Goal: Task Accomplishment & Management: Manage account settings

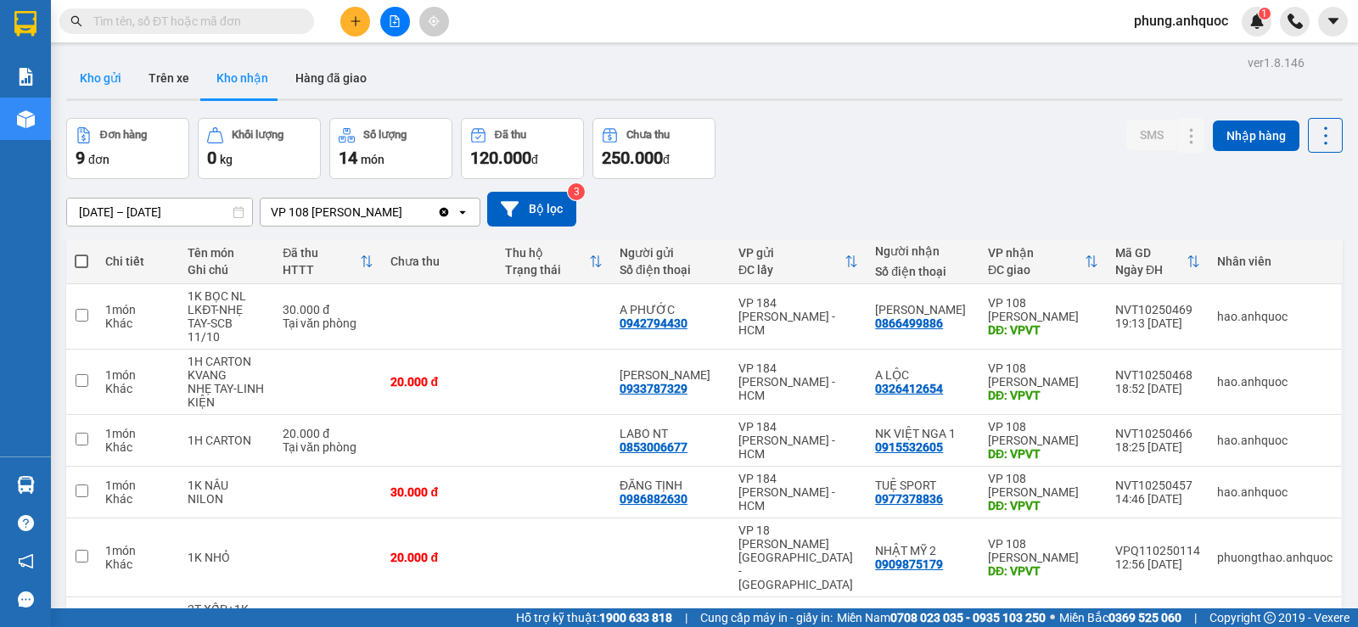
click at [119, 79] on button "Kho gửi" at bounding box center [100, 78] width 69 height 41
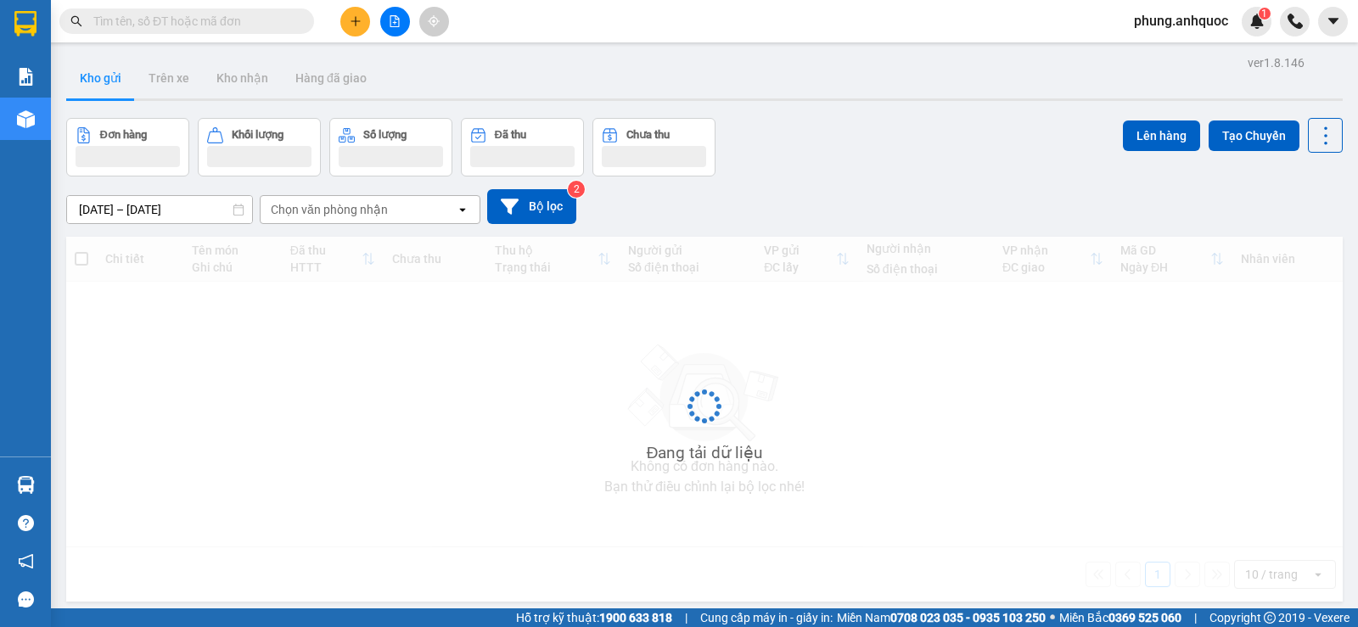
click at [100, 86] on button "Kho gửi" at bounding box center [100, 78] width 69 height 41
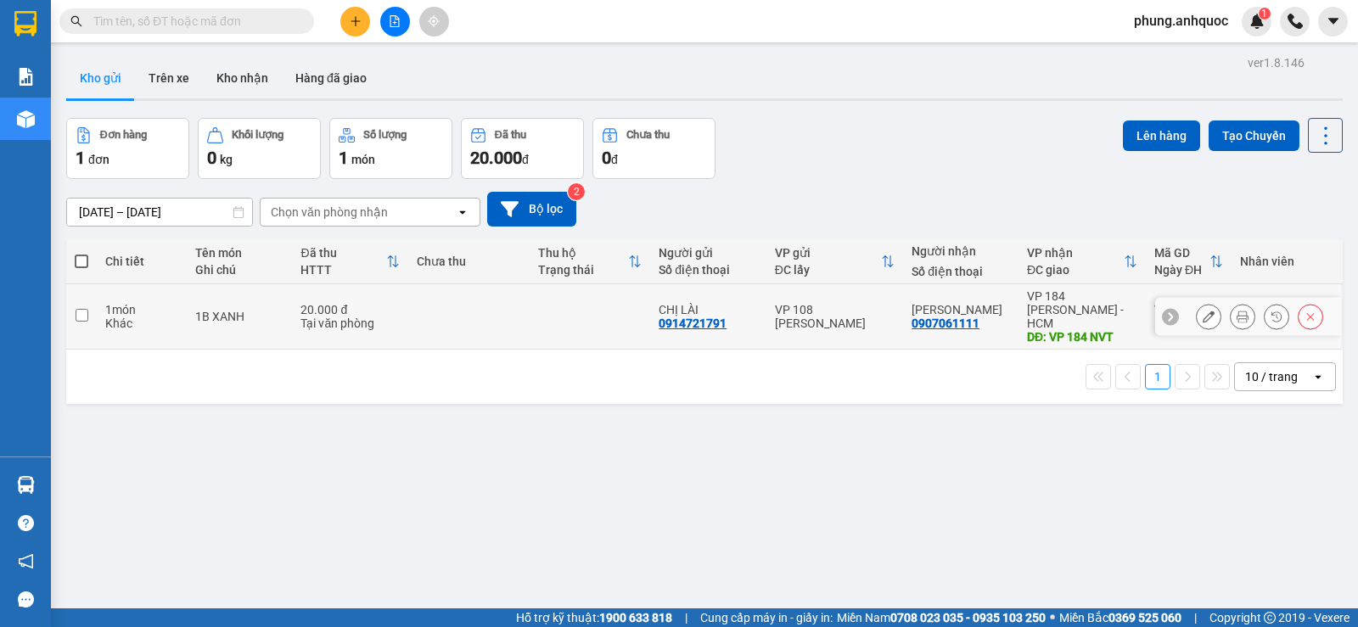
click at [76, 313] on input "checkbox" at bounding box center [82, 315] width 13 height 13
checkbox input "true"
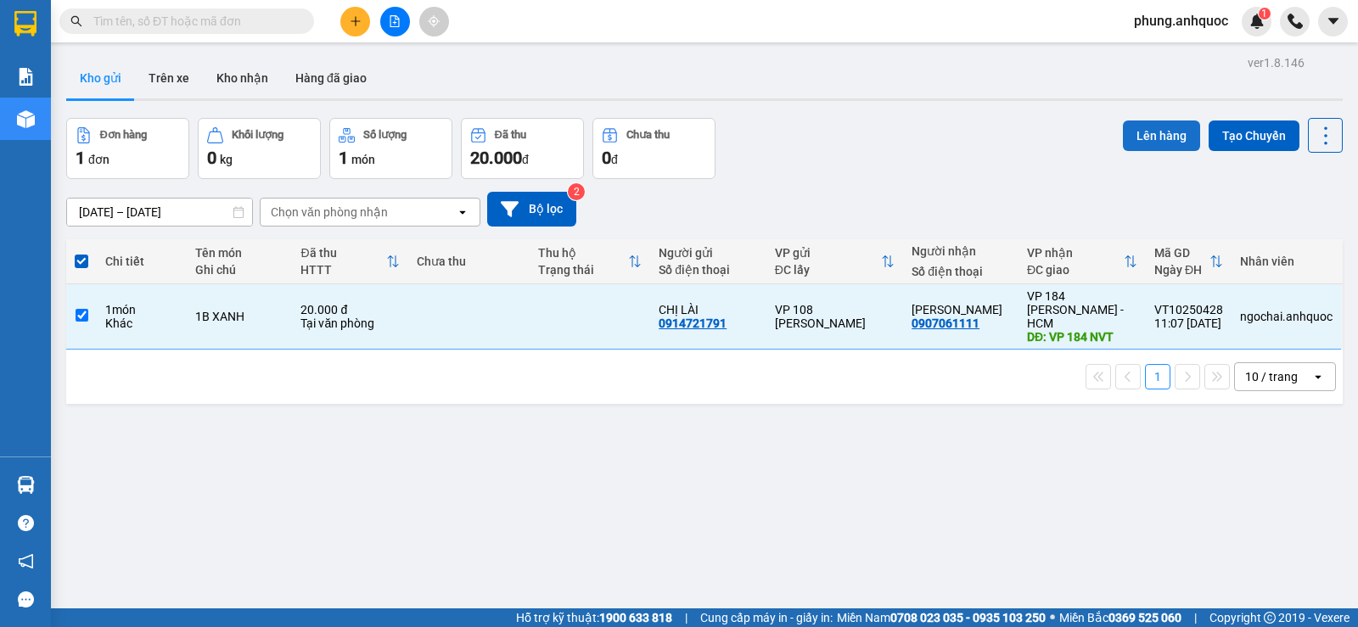
click at [1128, 138] on button "Lên hàng" at bounding box center [1161, 135] width 77 height 31
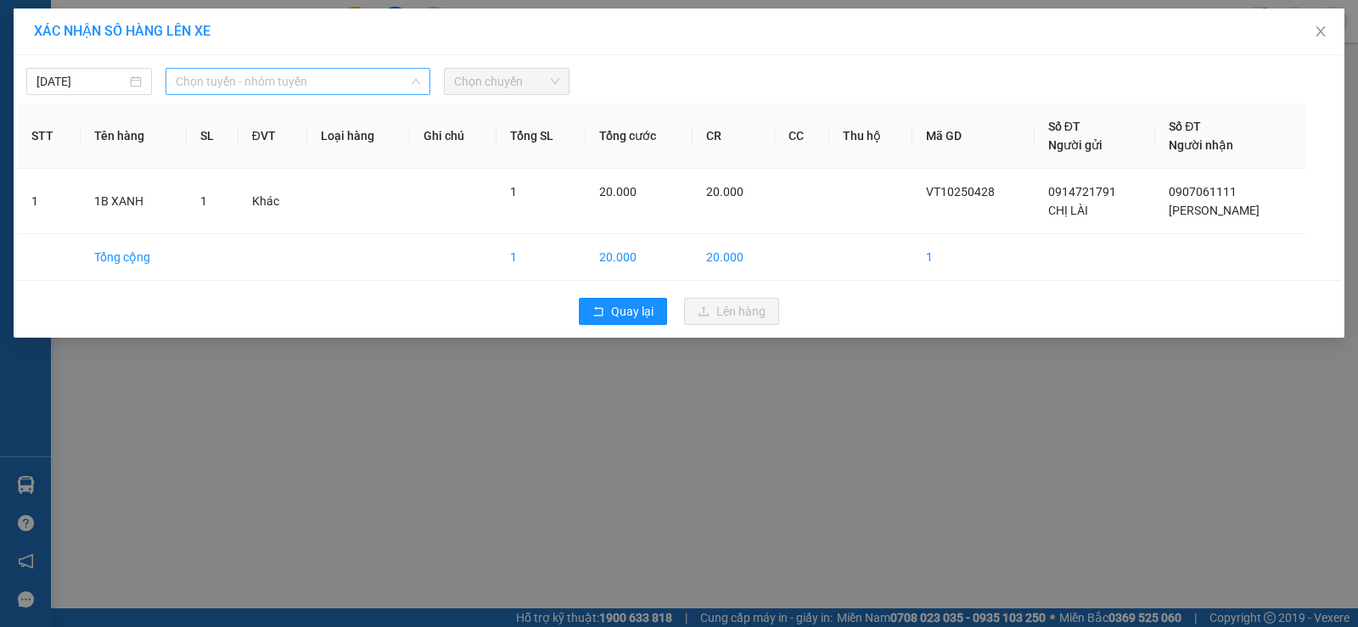
click at [282, 89] on span "Chọn tuyến - nhóm tuyến" at bounding box center [298, 81] width 244 height 25
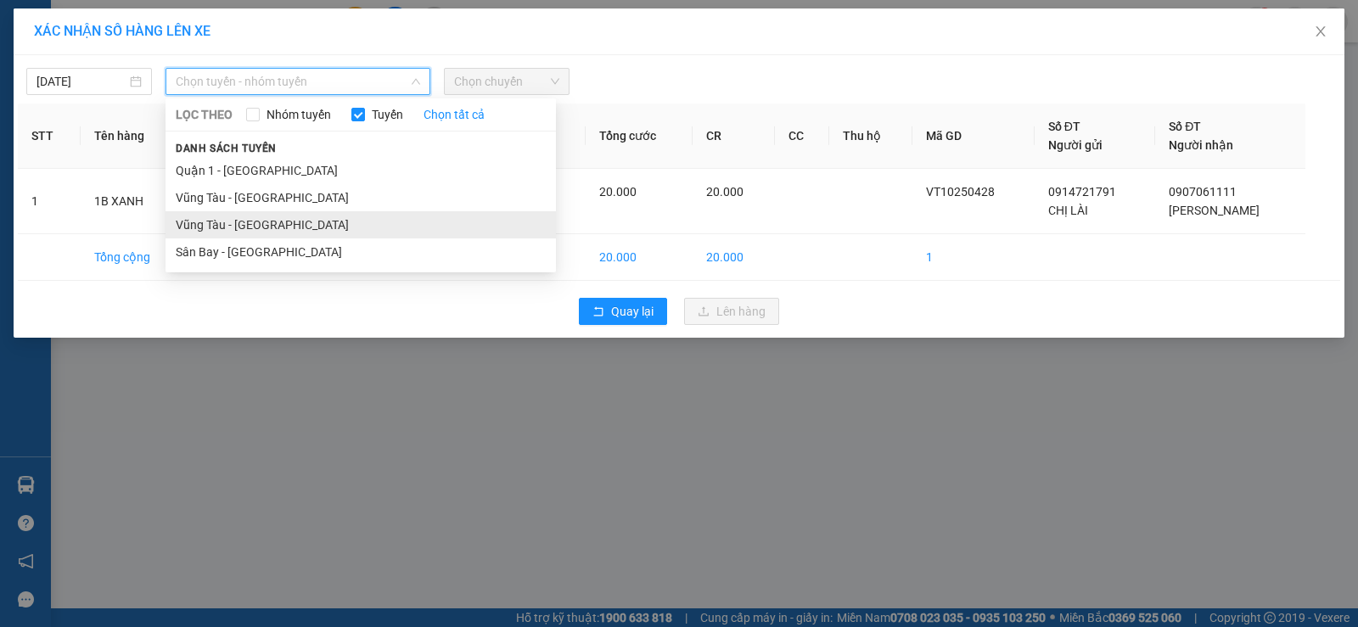
click at [243, 232] on li "Vũng Tàu - Sân Bay" at bounding box center [360, 224] width 390 height 27
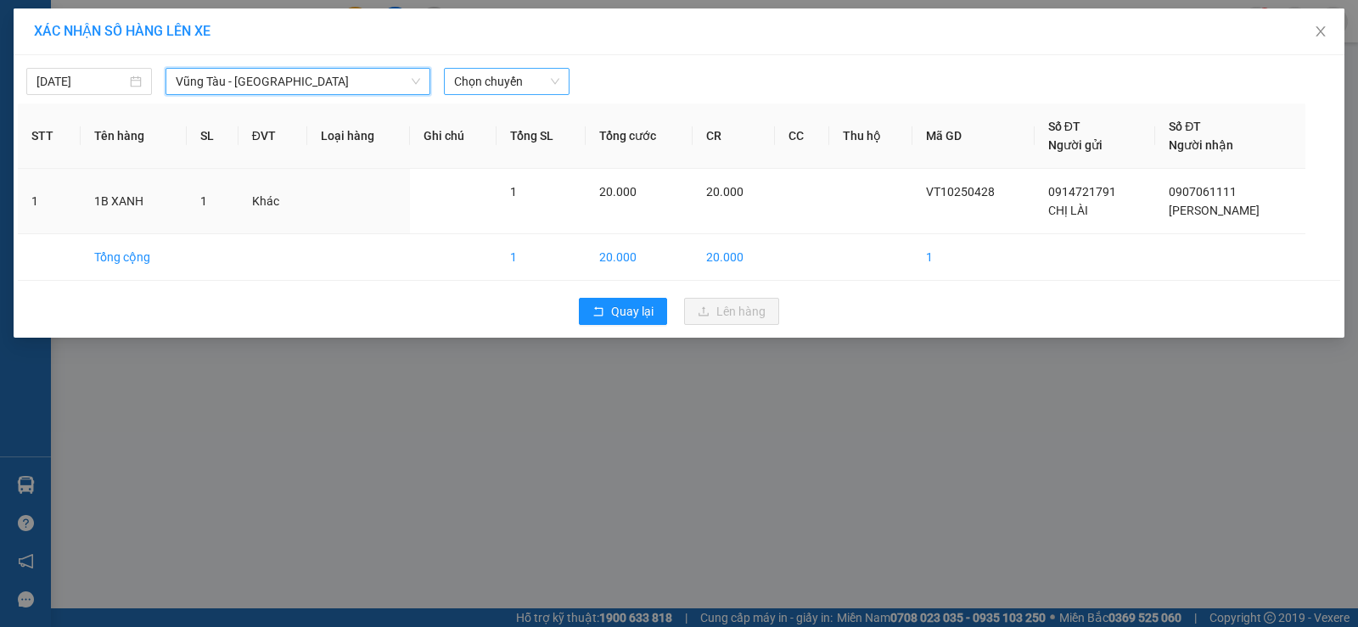
click at [496, 86] on span "Chọn chuyến" at bounding box center [506, 81] width 105 height 25
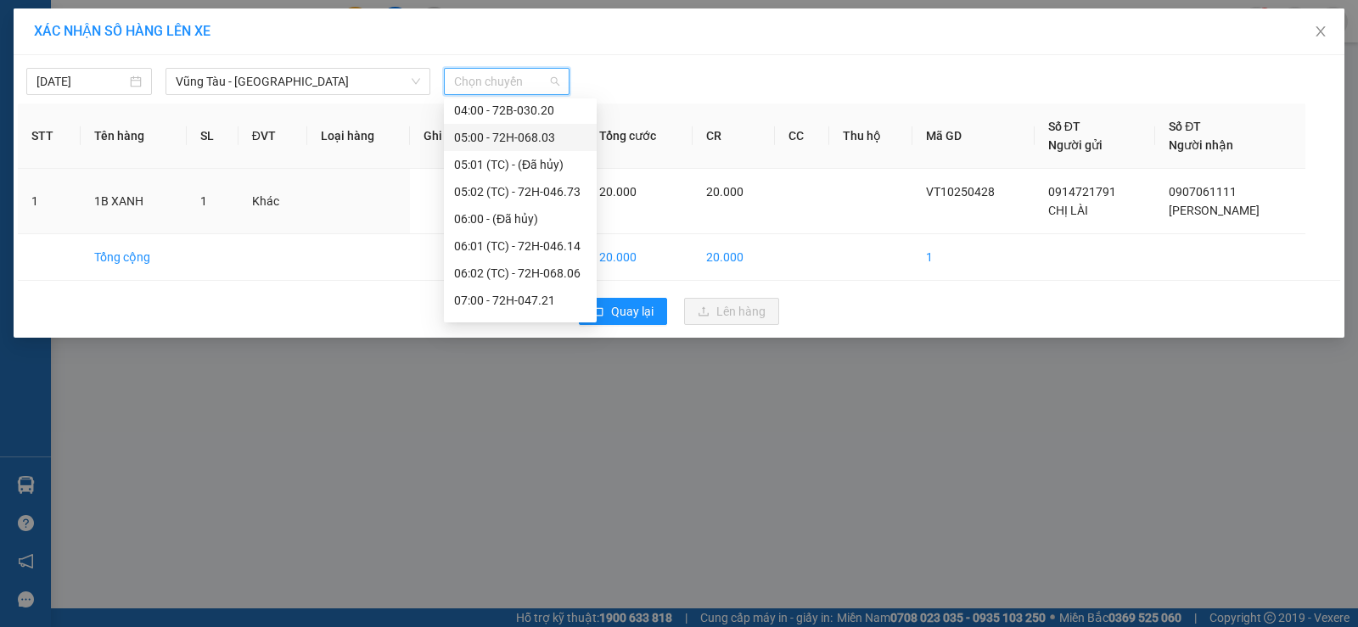
scroll to position [339, 0]
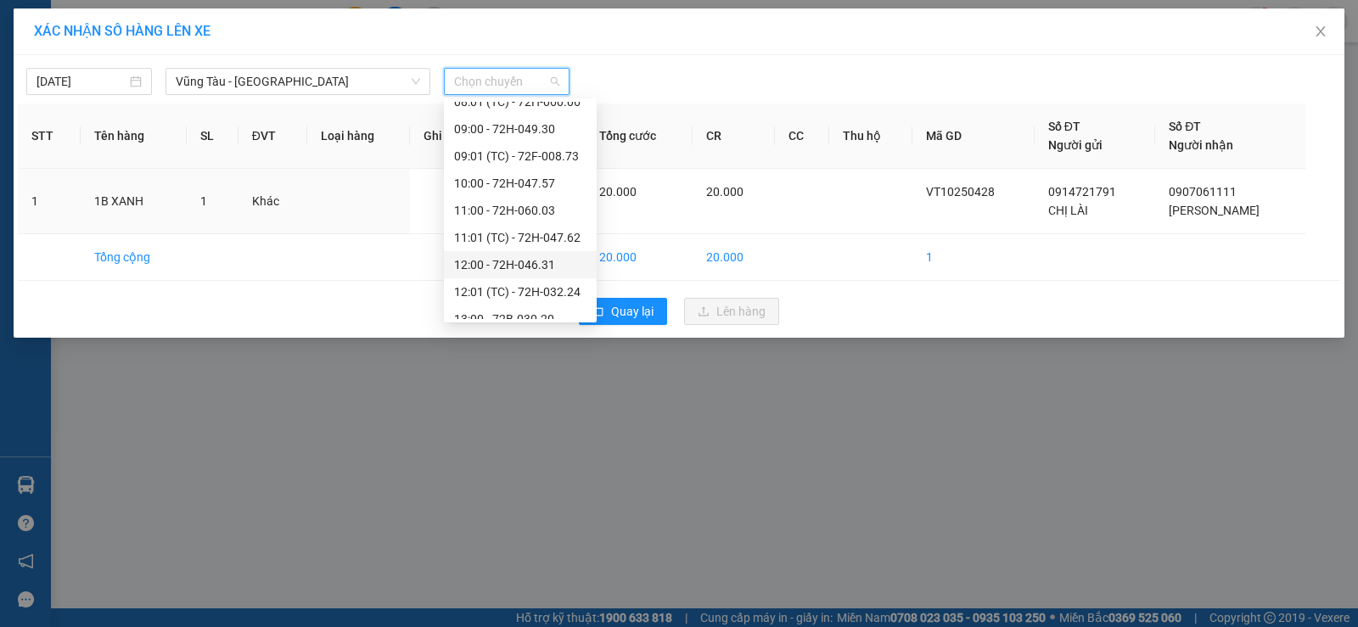
click at [486, 265] on div "12:00 - 72H-046.31" at bounding box center [520, 264] width 132 height 19
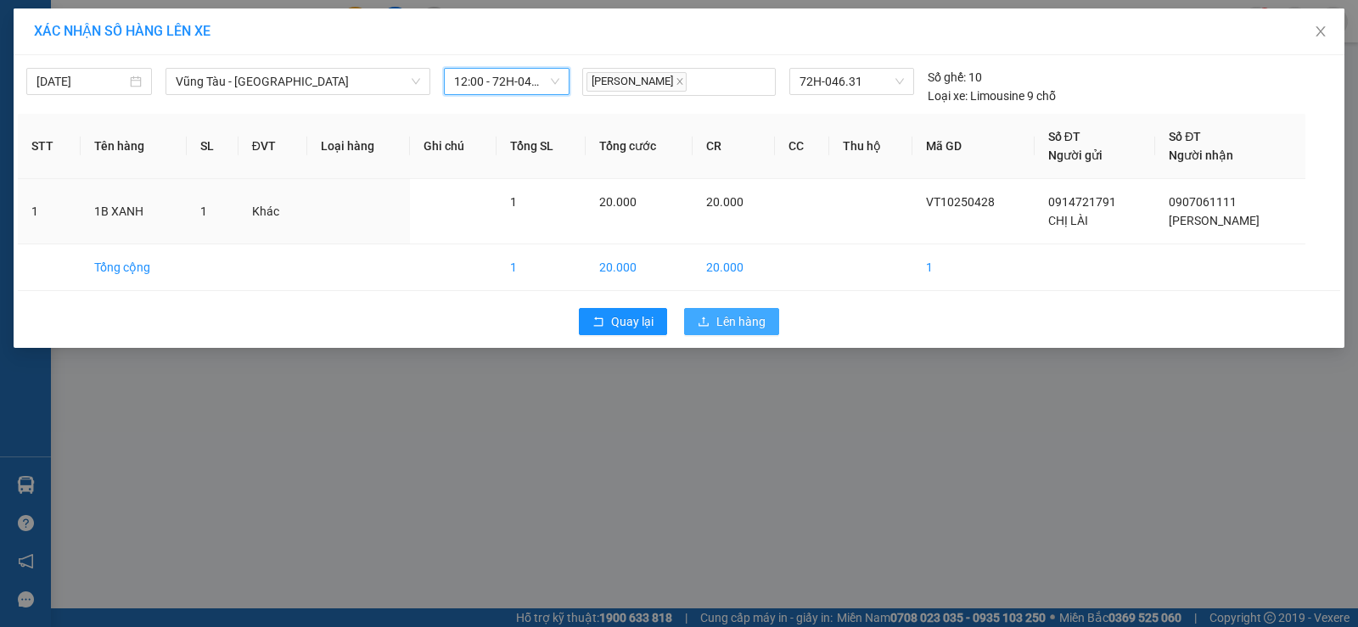
click at [714, 319] on button "Lên hàng" at bounding box center [731, 321] width 95 height 27
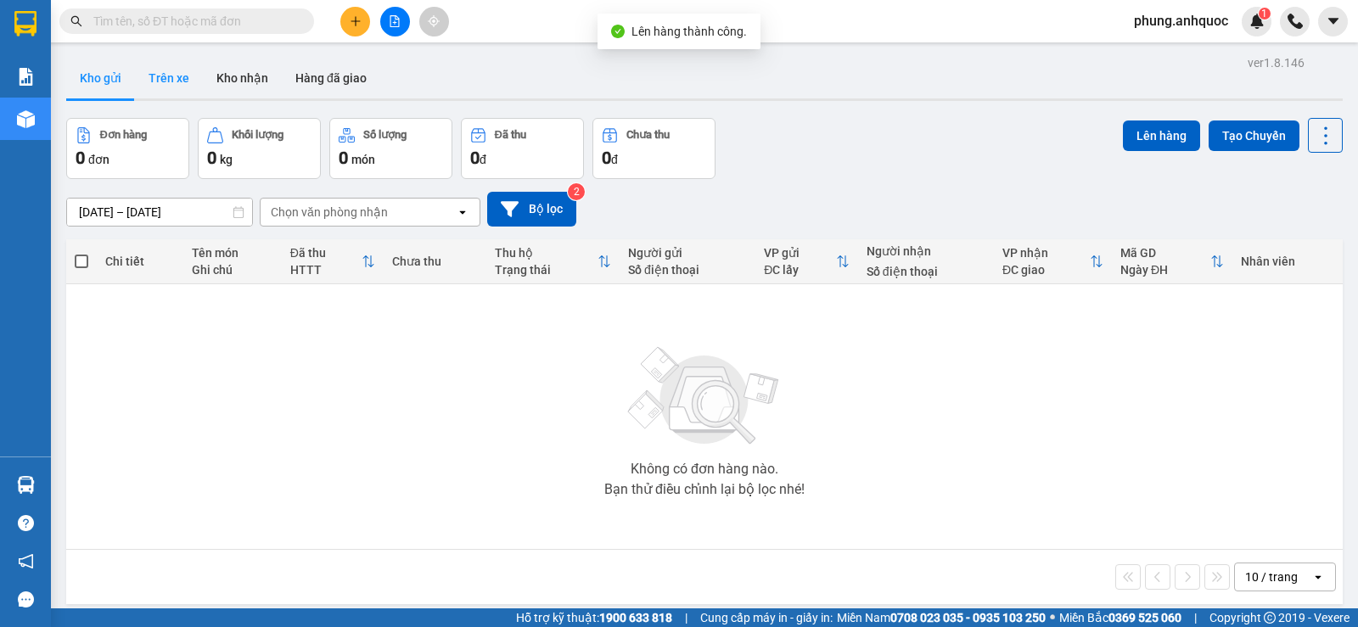
click at [169, 83] on button "Trên xe" at bounding box center [169, 78] width 68 height 41
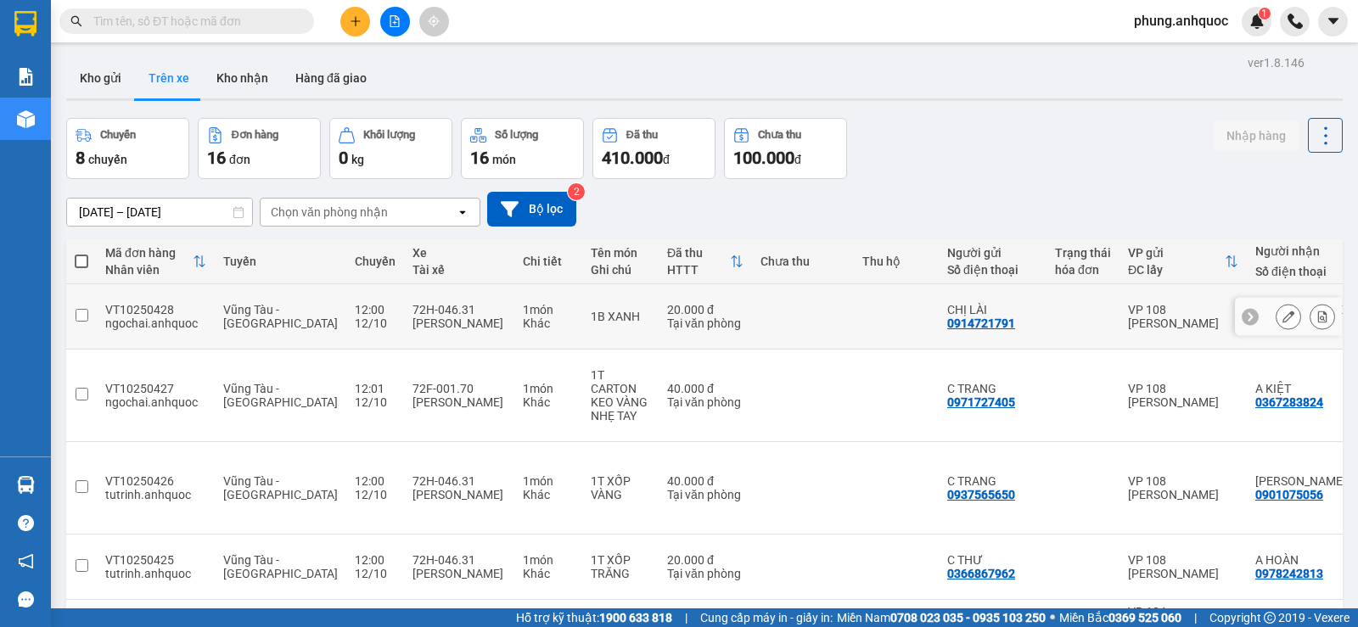
click at [1318, 311] on icon at bounding box center [1322, 317] width 9 height 12
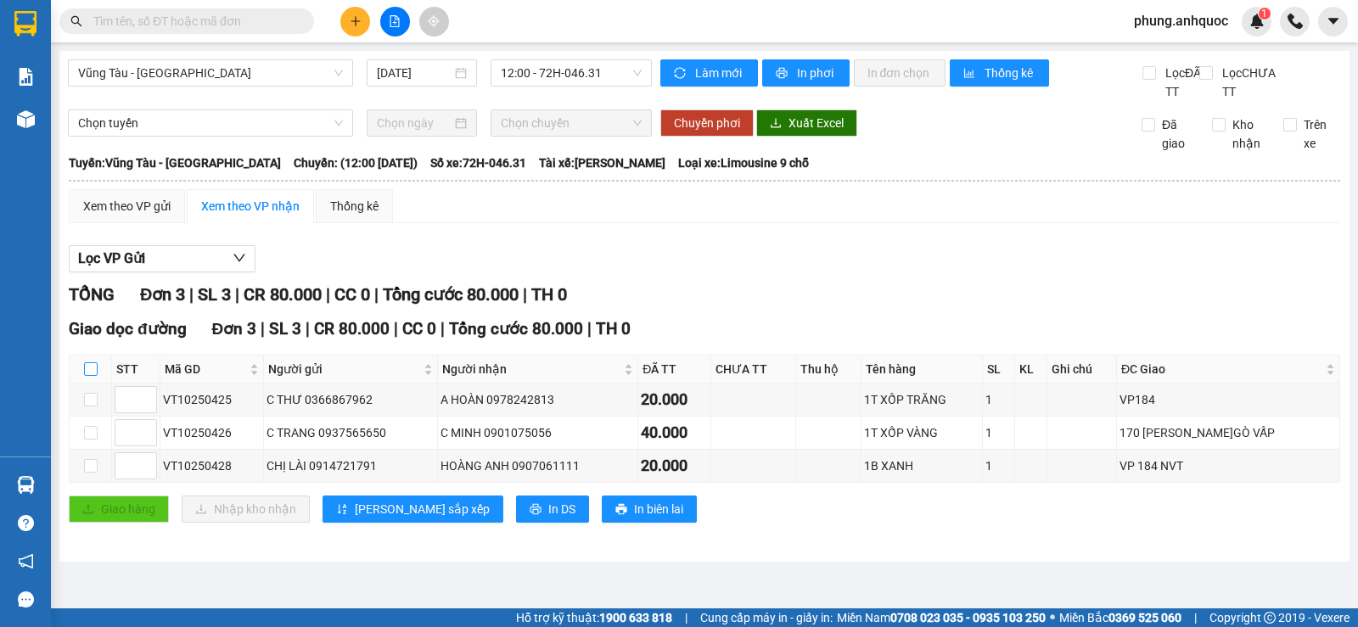
click at [92, 376] on input "checkbox" at bounding box center [91, 369] width 14 height 14
checkbox input "true"
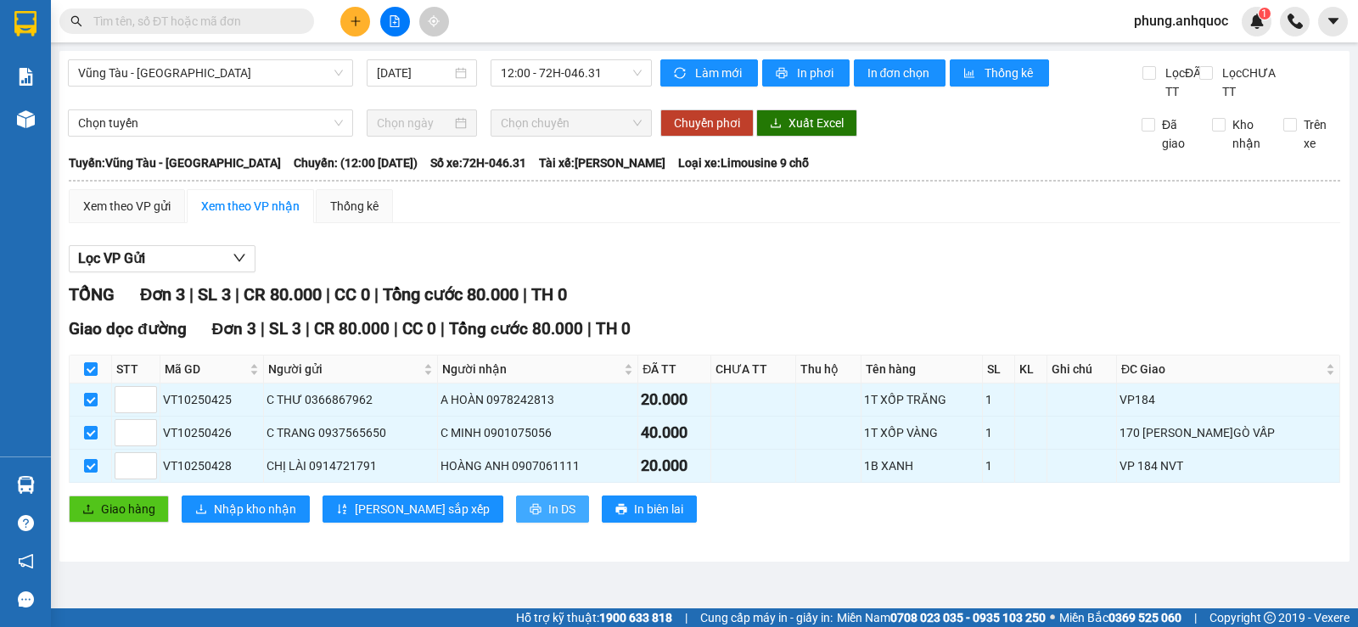
click at [548, 518] on span "In DS" at bounding box center [561, 509] width 27 height 19
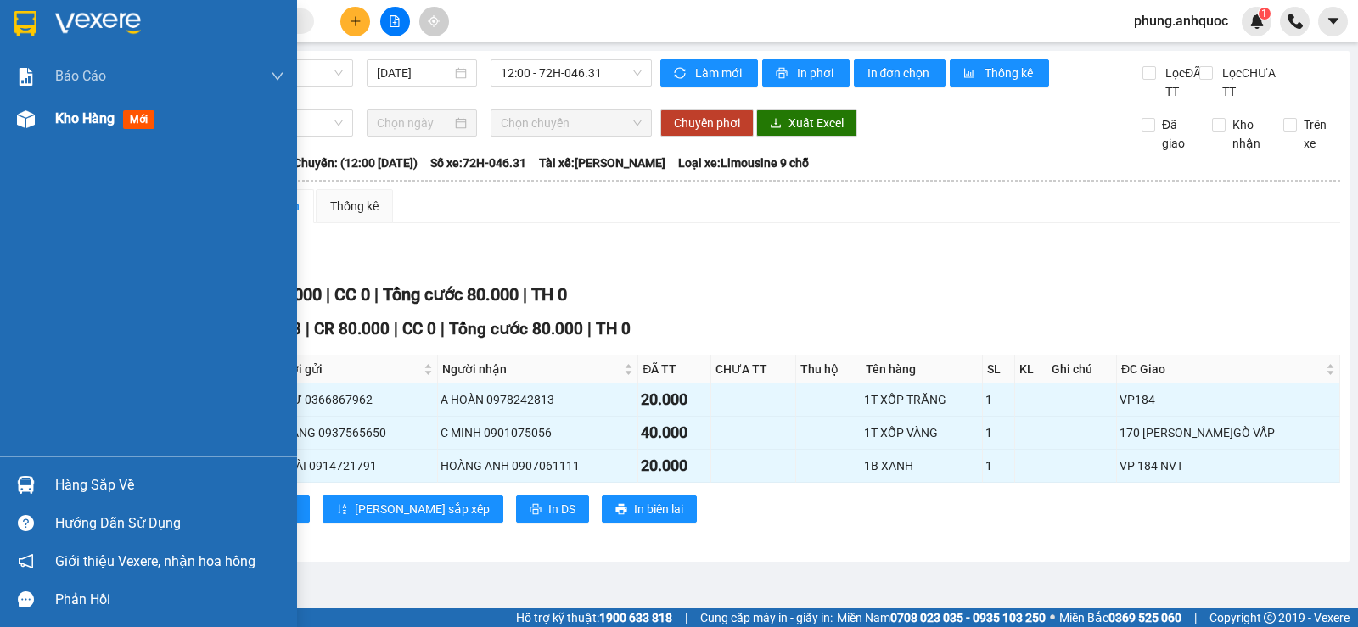
click at [24, 126] on img at bounding box center [26, 119] width 18 height 18
click at [40, 121] on div at bounding box center [26, 119] width 30 height 30
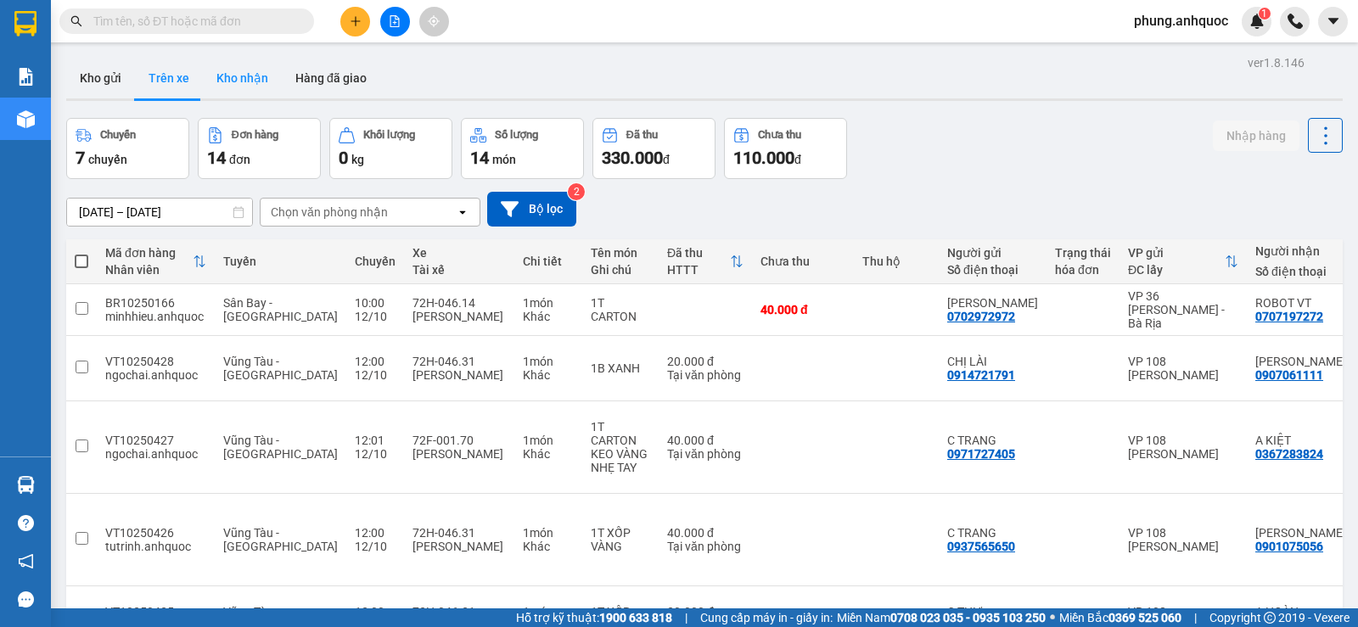
click at [252, 93] on button "Kho nhận" at bounding box center [242, 78] width 79 height 41
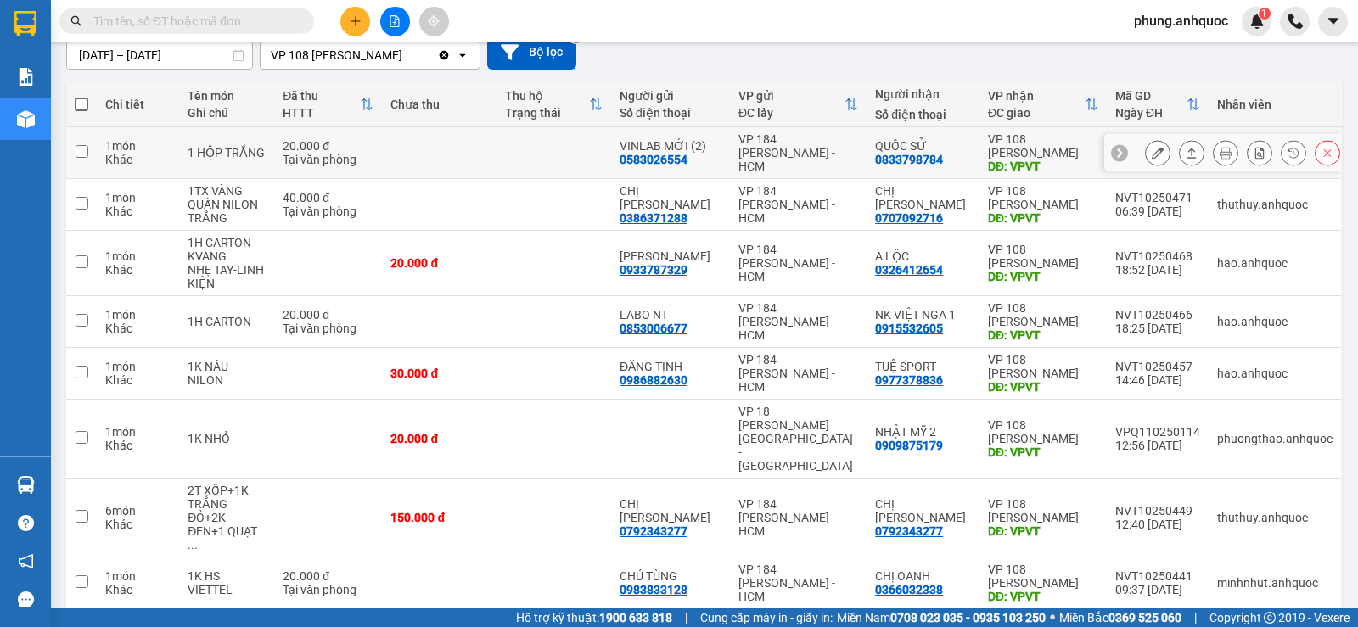
scroll to position [170, 0]
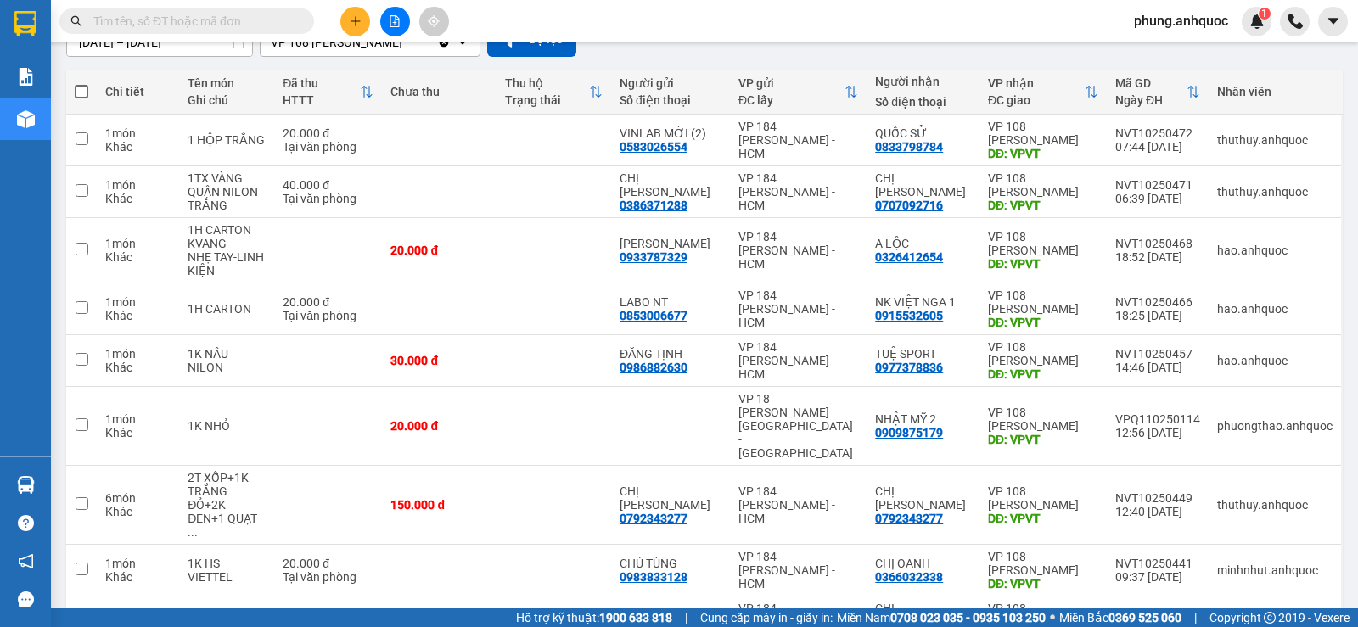
click at [260, 24] on input "text" at bounding box center [193, 21] width 200 height 19
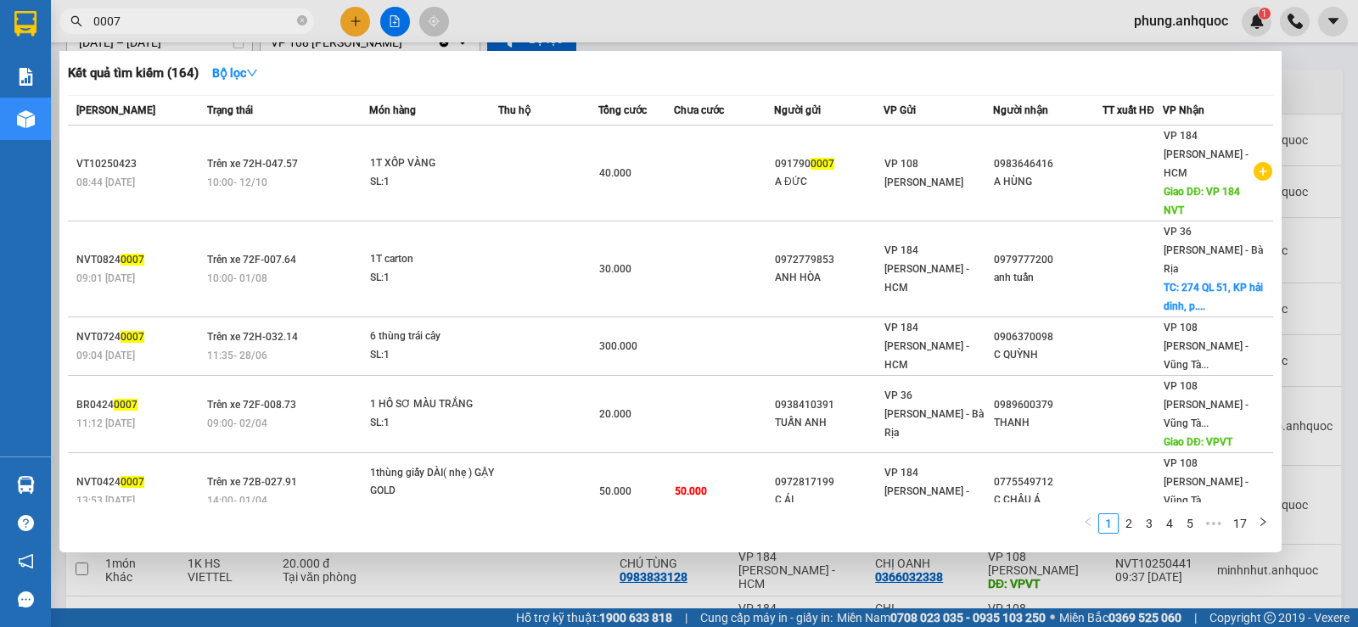
type input "0007"
click at [1293, 89] on div at bounding box center [679, 313] width 1358 height 627
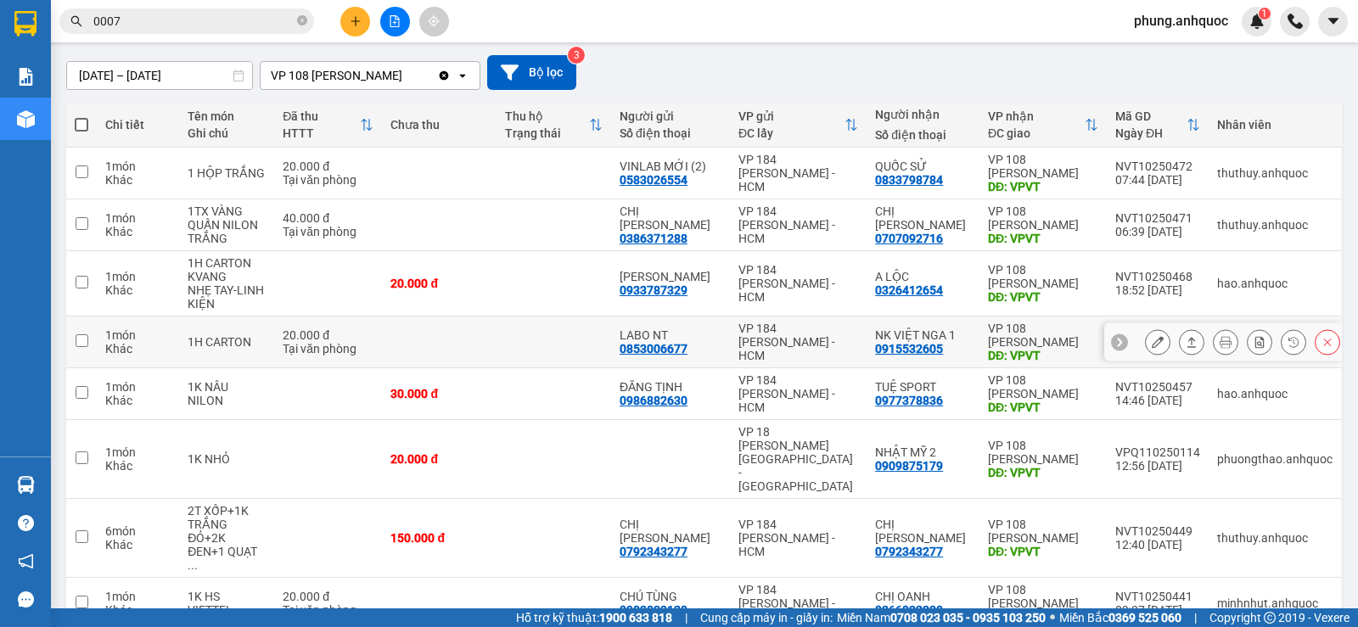
scroll to position [225, 0]
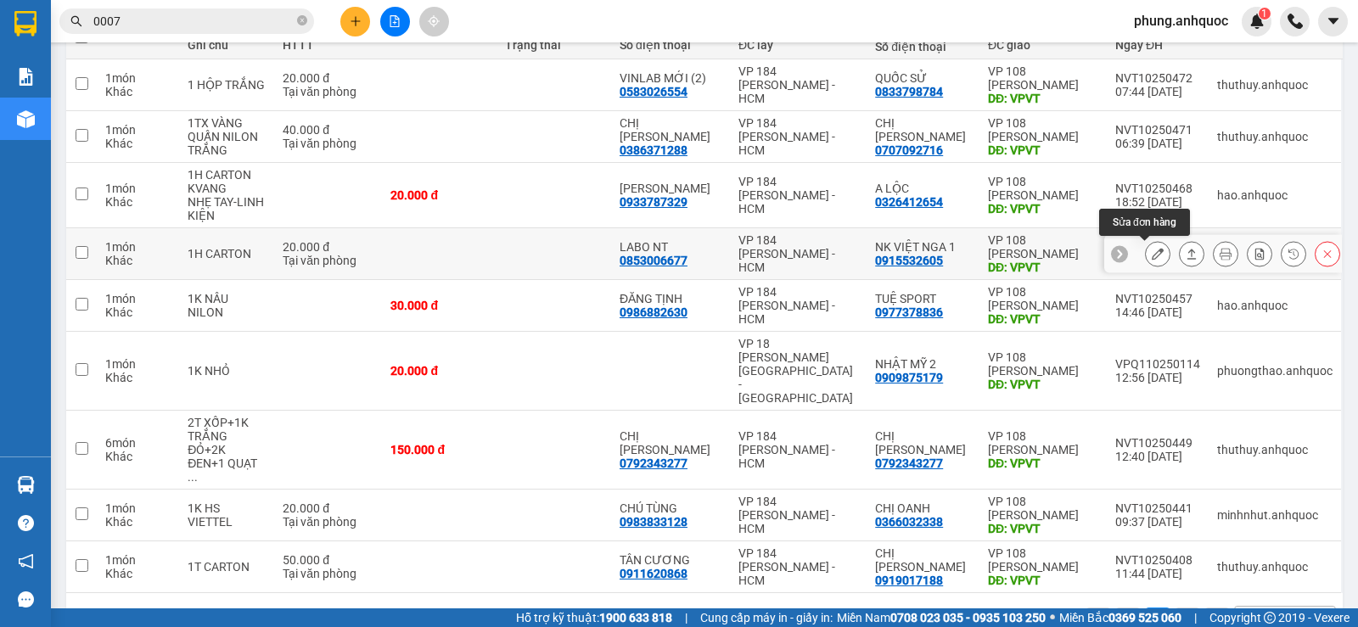
click at [1151, 256] on icon at bounding box center [1157, 254] width 12 height 12
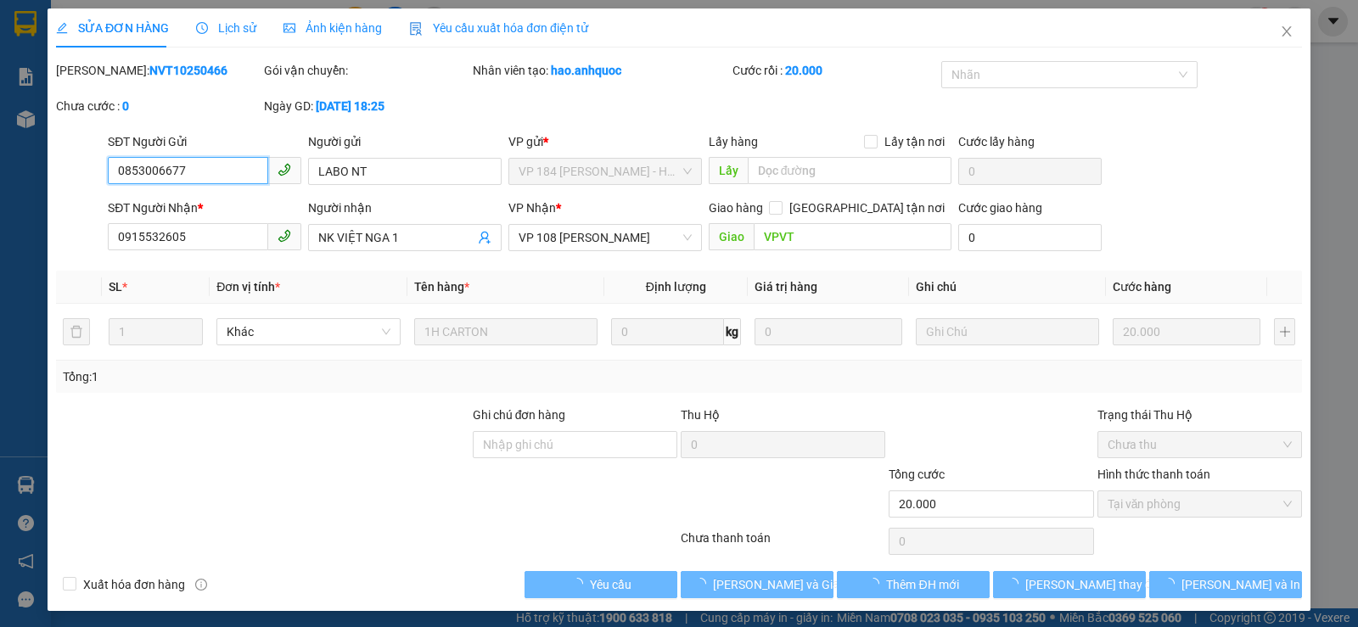
type input "0853006677"
type input "LABO NT"
type input "0915532605"
type input "NK VIỆT NGA 1"
type input "VPVT"
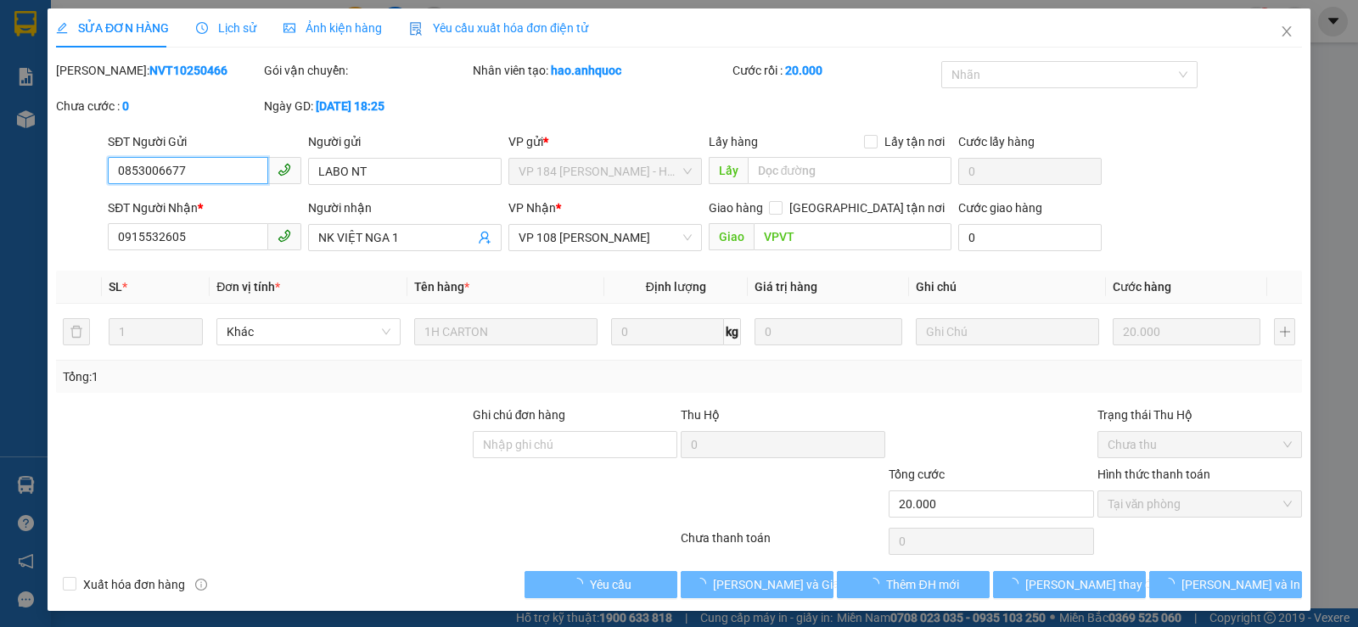
type input "20.000"
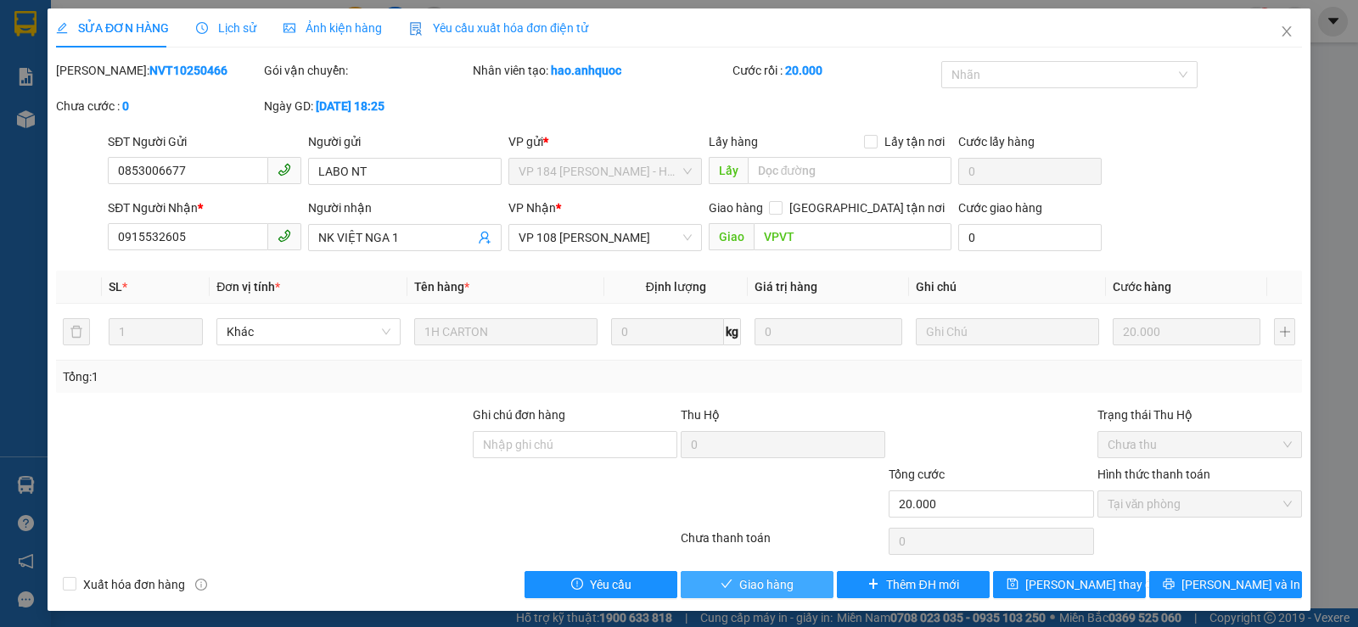
click at [772, 584] on span "Giao hàng" at bounding box center [766, 584] width 54 height 19
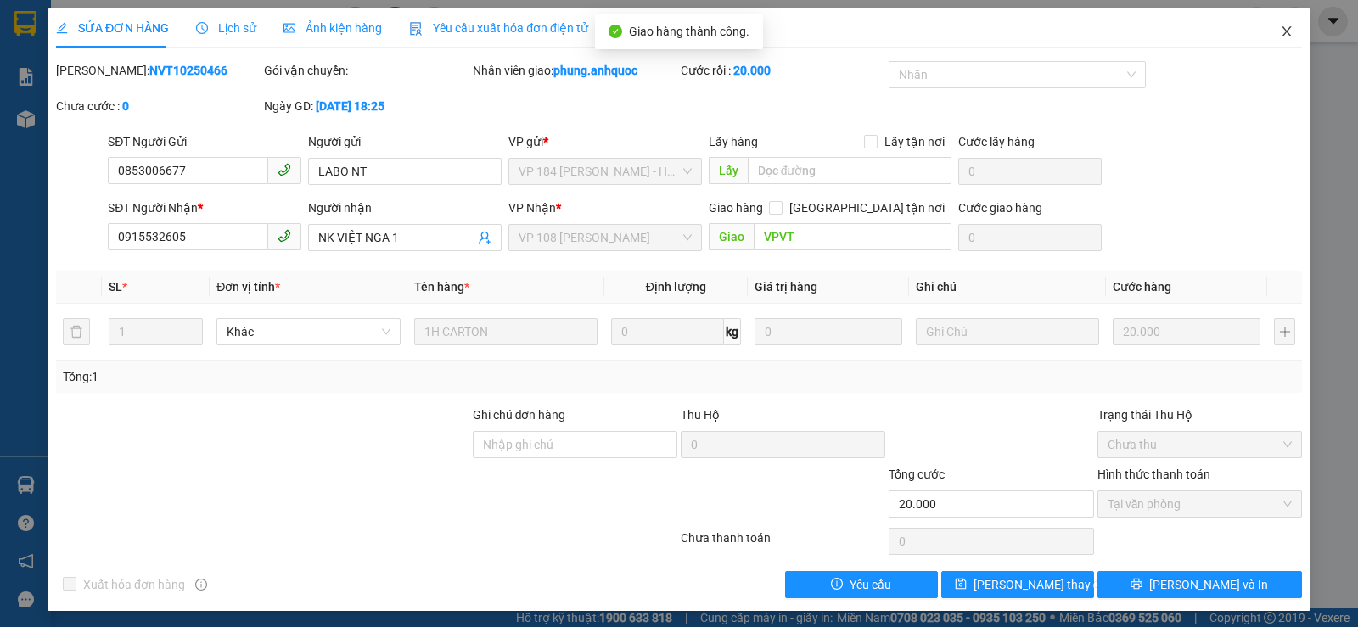
click at [1280, 28] on icon "close" at bounding box center [1287, 32] width 14 height 14
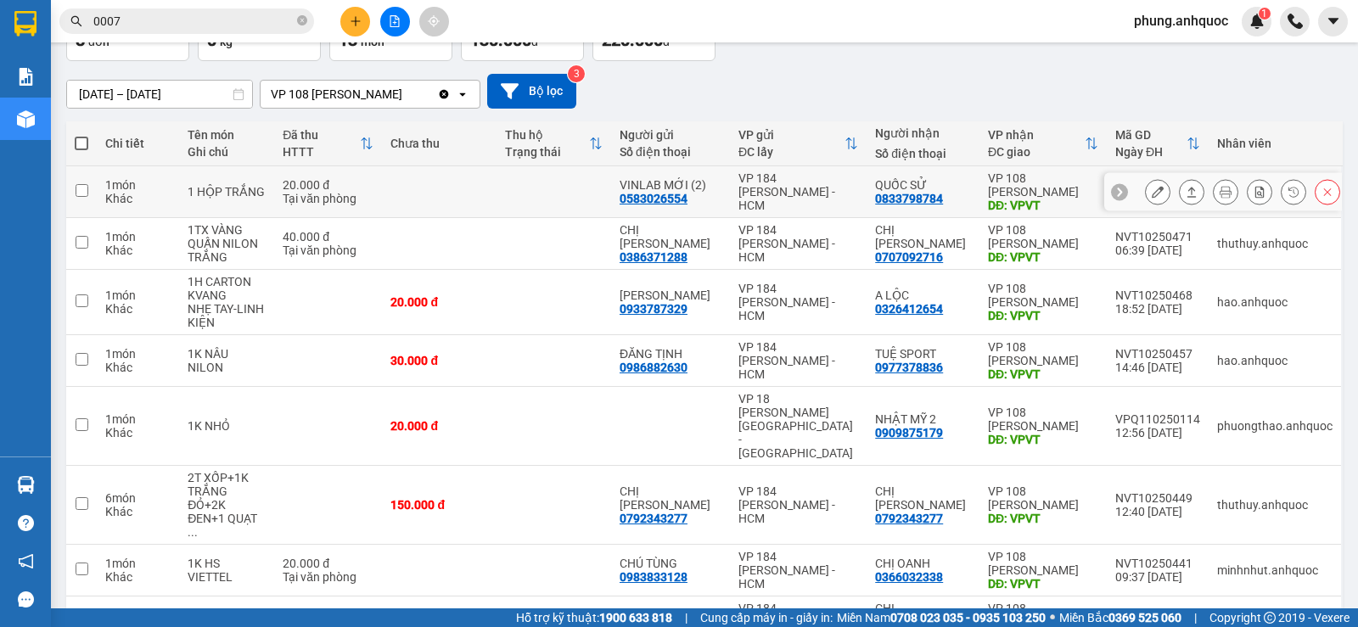
scroll to position [170, 0]
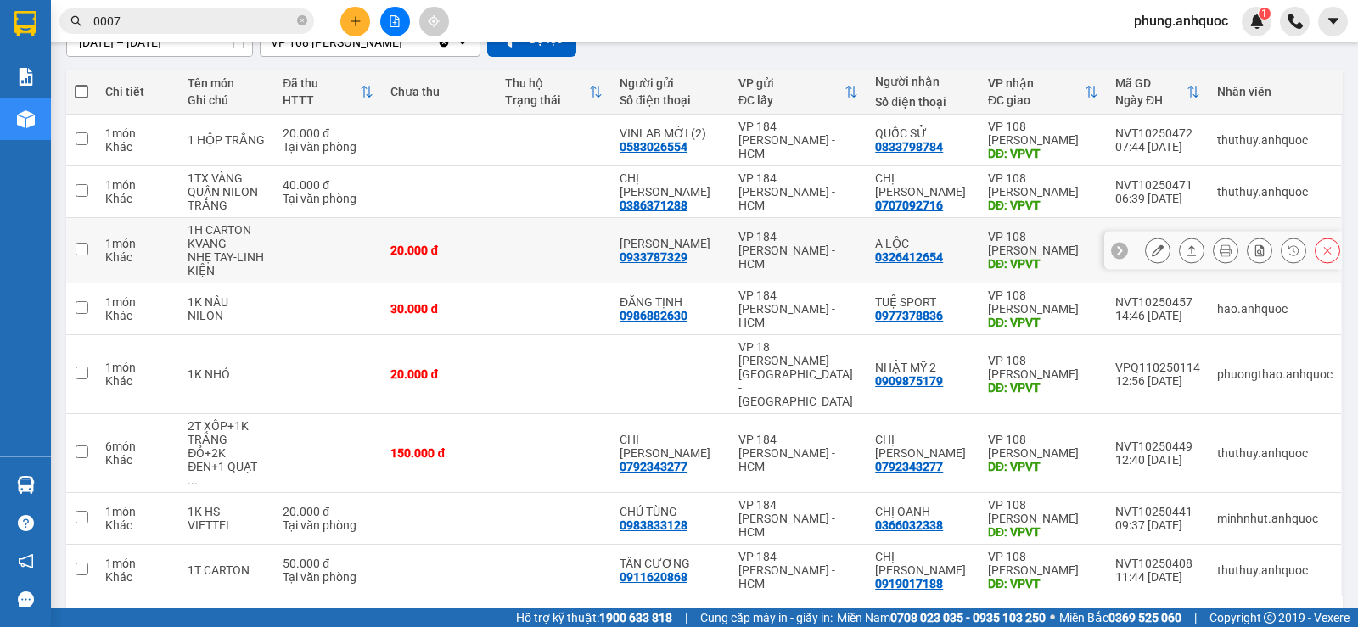
click at [33, 120] on img at bounding box center [26, 119] width 18 height 18
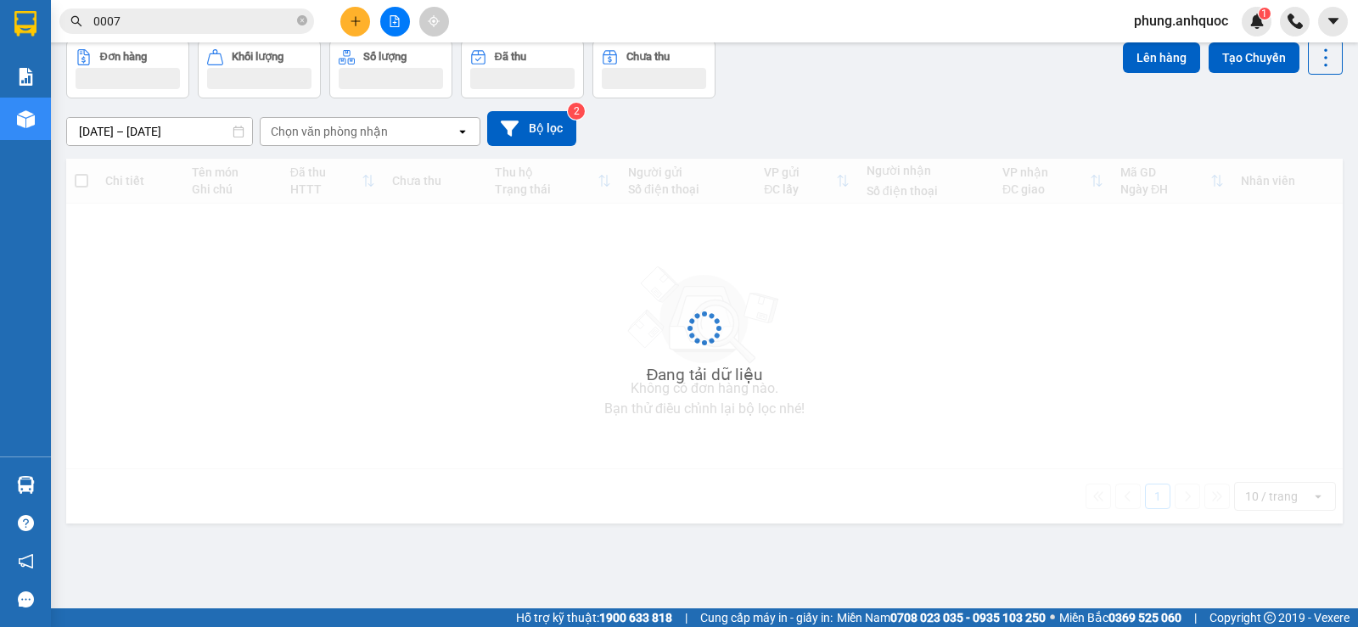
click at [93, 20] on button "Kho gửi" at bounding box center [100, 0] width 69 height 41
click at [101, 20] on button "Kho gửi" at bounding box center [100, 0] width 69 height 41
click at [301, 20] on icon "close-circle" at bounding box center [302, 20] width 10 height 10
click at [105, 84] on section "Kết quả tìm kiếm ( 164 ) Bộ lọc Mã ĐH Trạng thái Món hàng Thu hộ Tổng cước Chưa…" at bounding box center [679, 313] width 1358 height 627
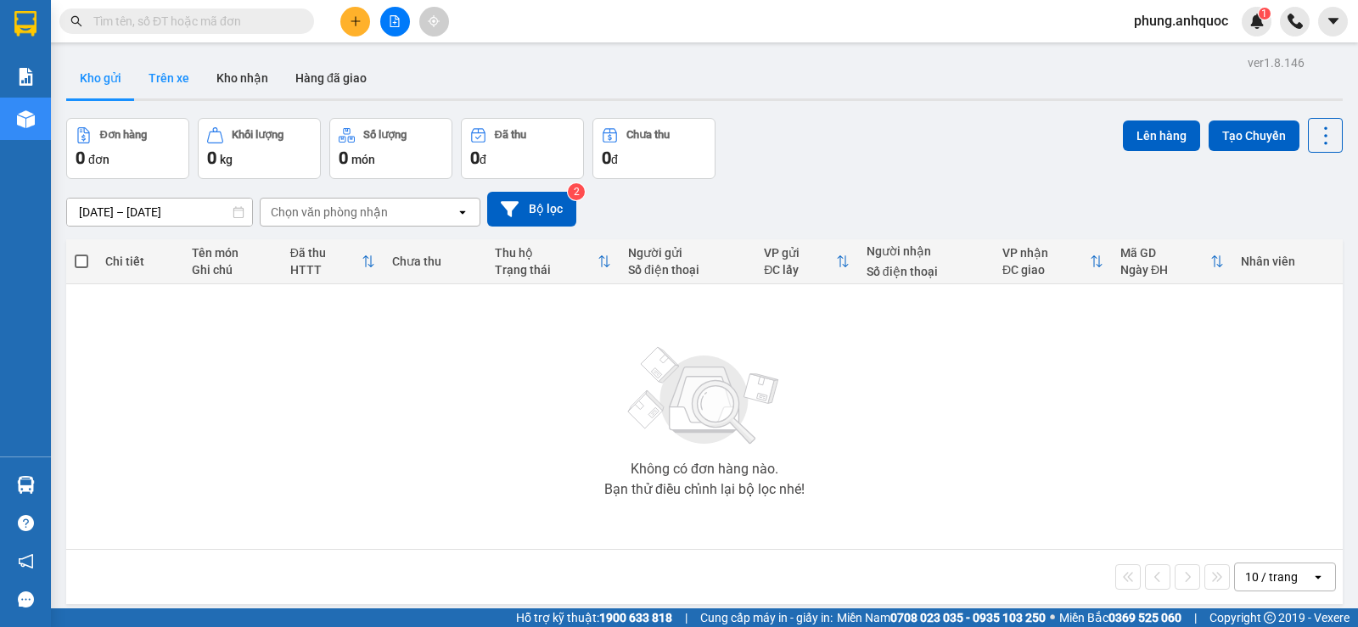
click at [188, 79] on button "Trên xe" at bounding box center [169, 78] width 68 height 41
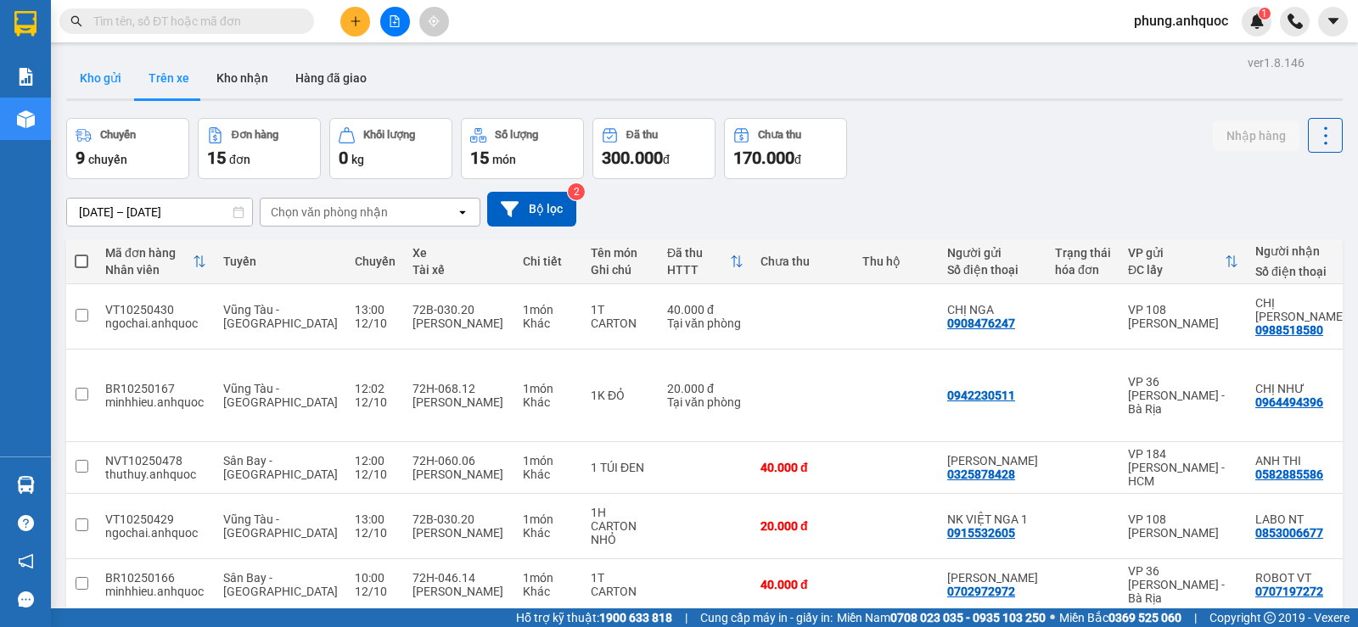
click at [87, 67] on button "Kho gửi" at bounding box center [100, 78] width 69 height 41
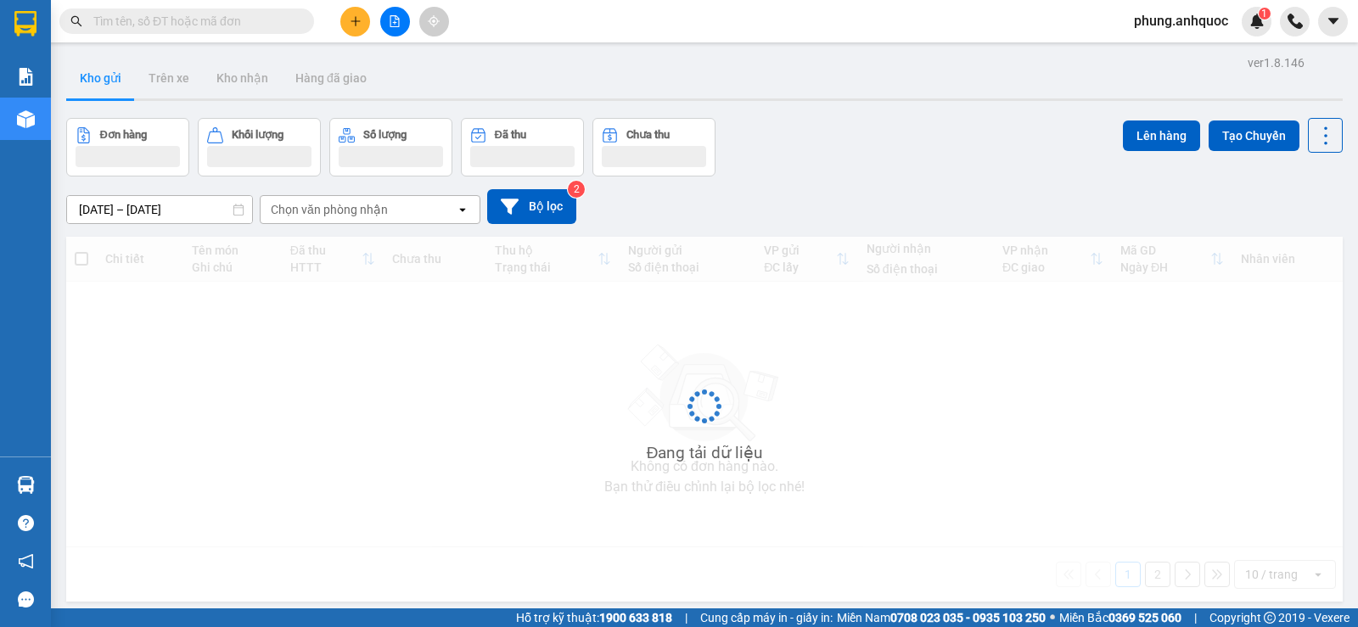
click at [104, 88] on button "Kho gửi" at bounding box center [100, 78] width 69 height 41
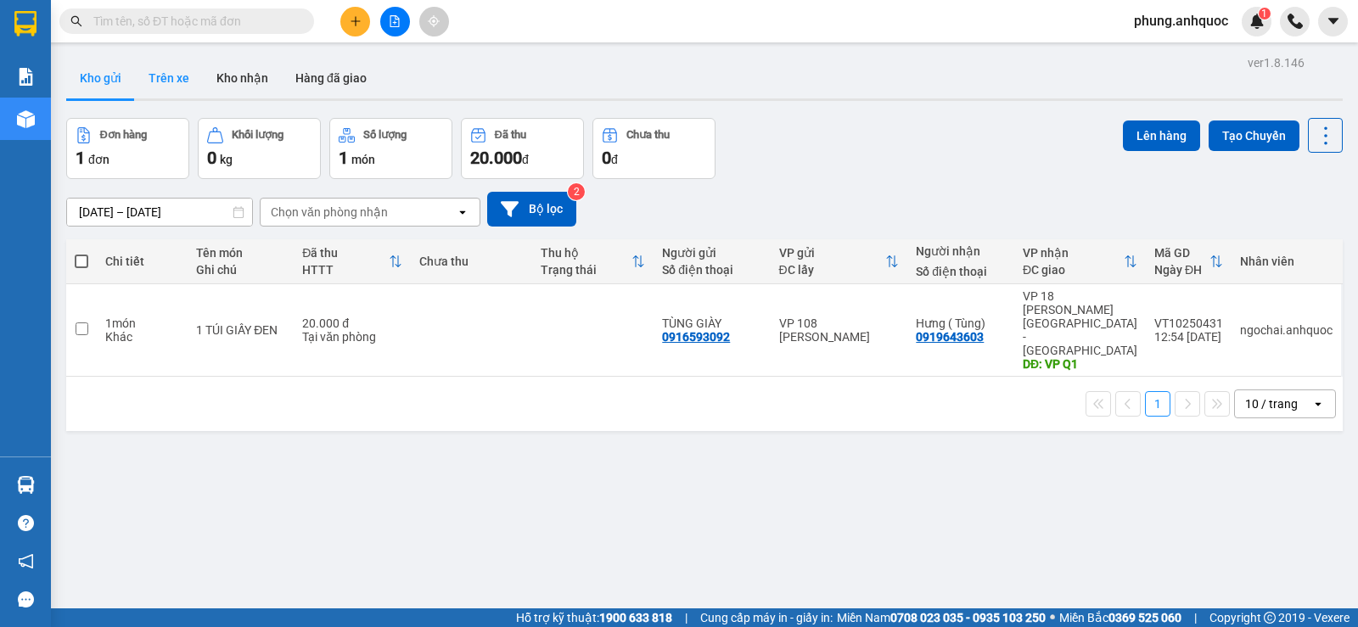
click at [177, 84] on button "Trên xe" at bounding box center [169, 78] width 68 height 41
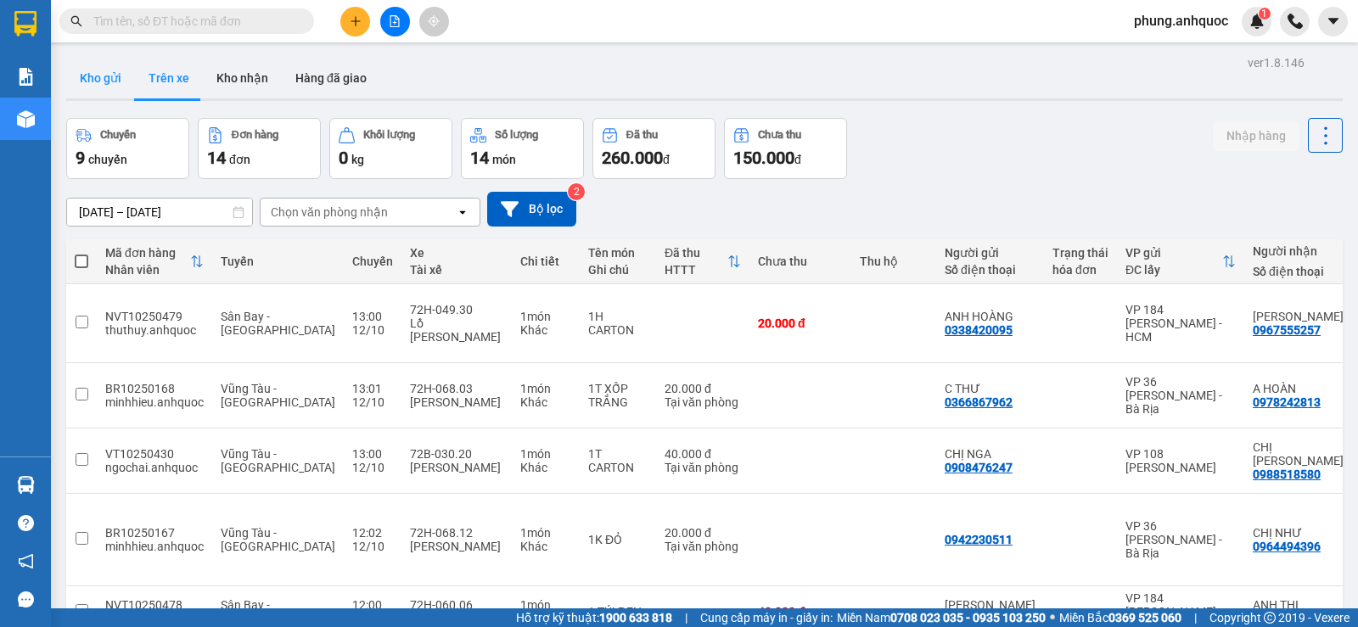
click at [82, 83] on button "Kho gửi" at bounding box center [100, 78] width 69 height 41
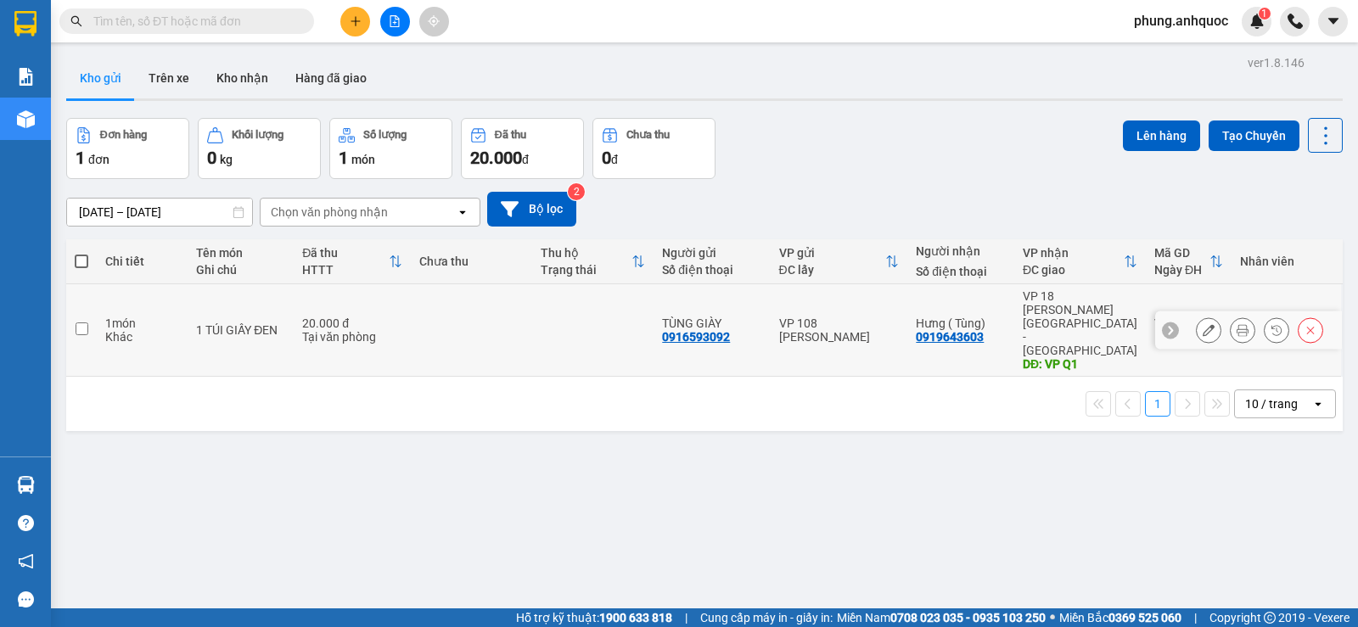
click at [81, 322] on input "checkbox" at bounding box center [82, 328] width 13 height 13
checkbox input "true"
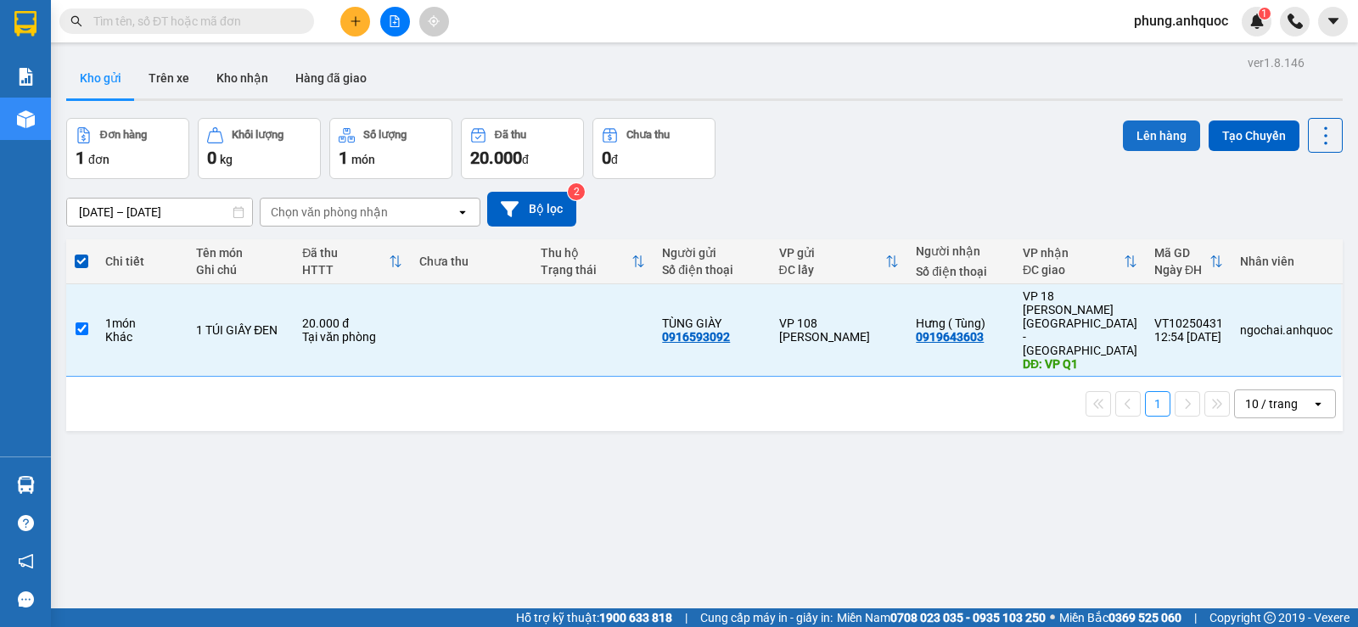
click at [1154, 146] on button "Lên hàng" at bounding box center [1161, 135] width 77 height 31
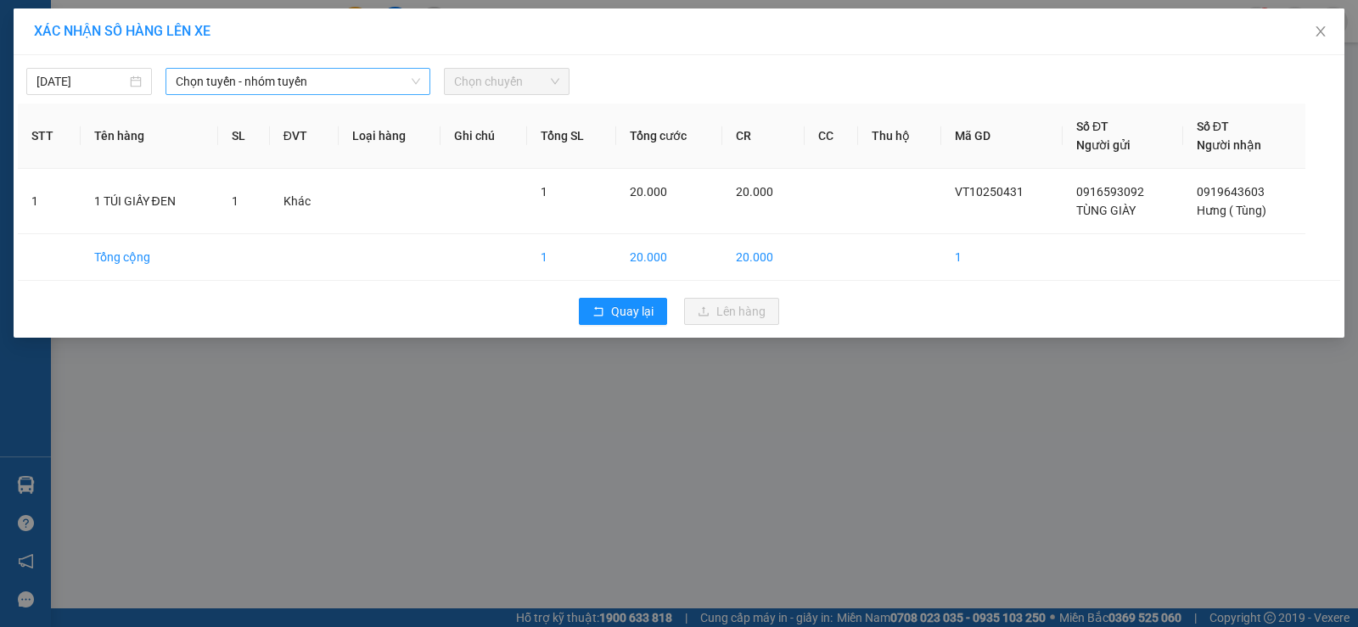
click at [291, 87] on span "Chọn tuyến - nhóm tuyến" at bounding box center [298, 81] width 244 height 25
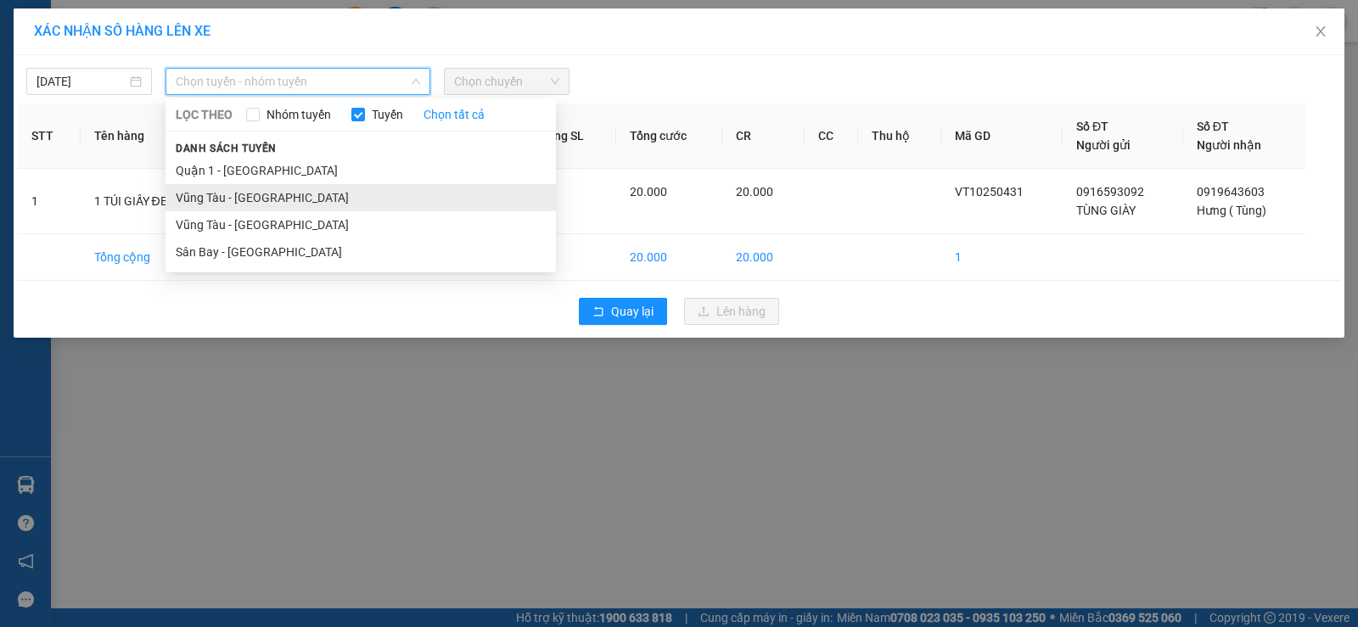
click at [272, 202] on li "Vũng Tàu - Quận 1" at bounding box center [360, 197] width 390 height 27
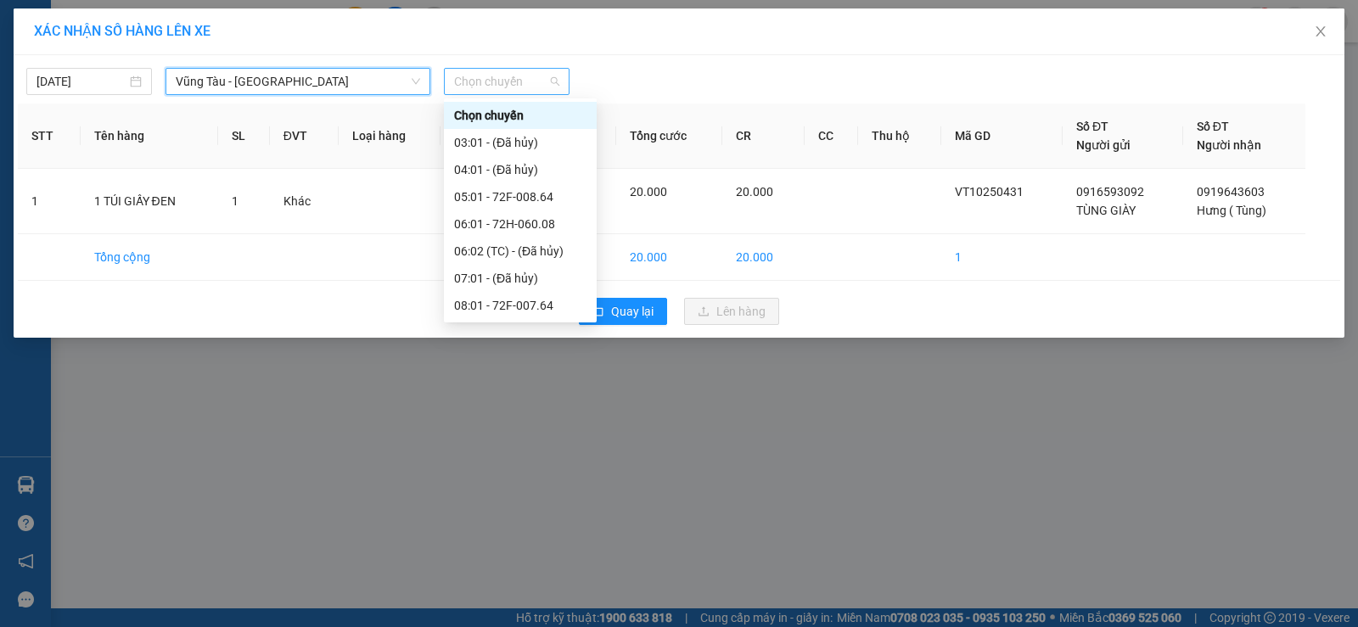
click at [487, 77] on span "Chọn chuyến" at bounding box center [506, 81] width 105 height 25
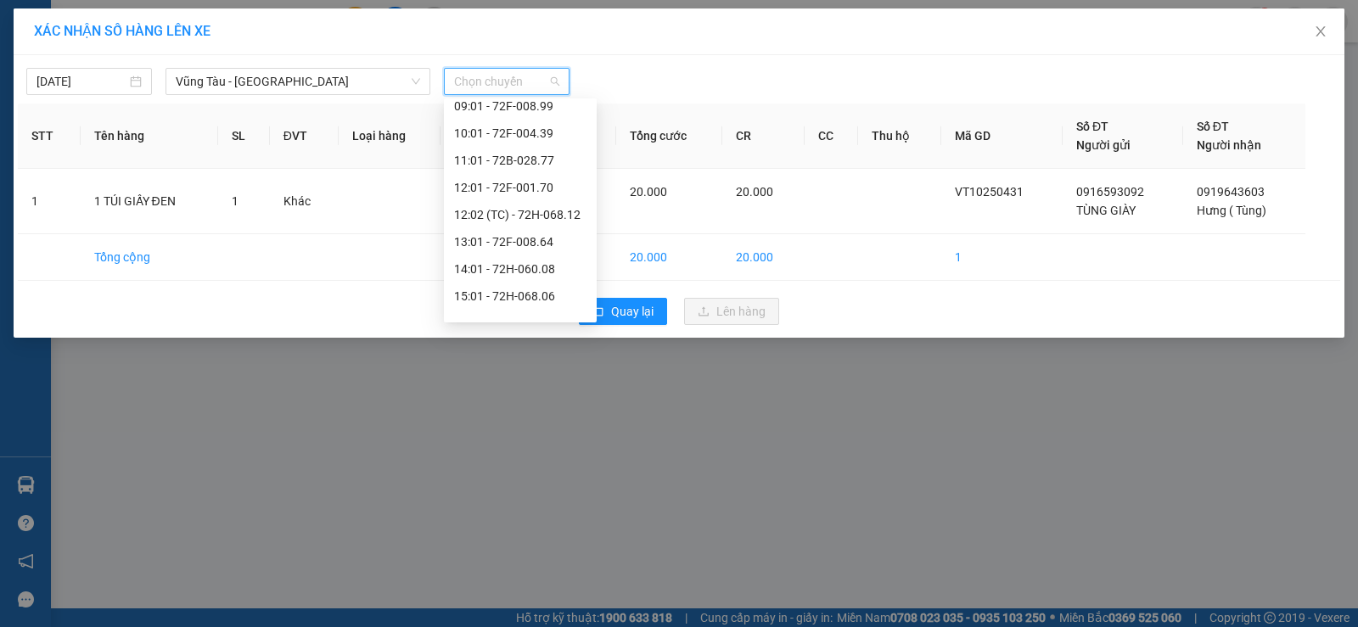
scroll to position [210, 0]
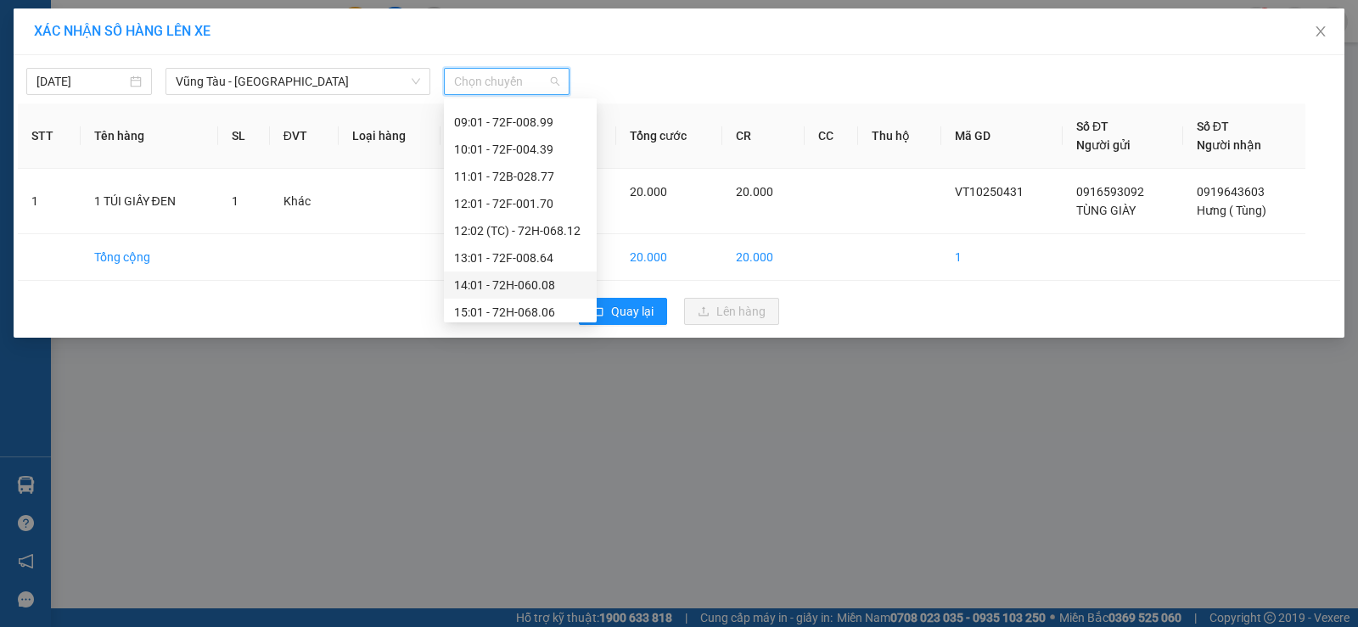
click at [529, 288] on div "14:01 - 72H-060.08" at bounding box center [520, 285] width 132 height 19
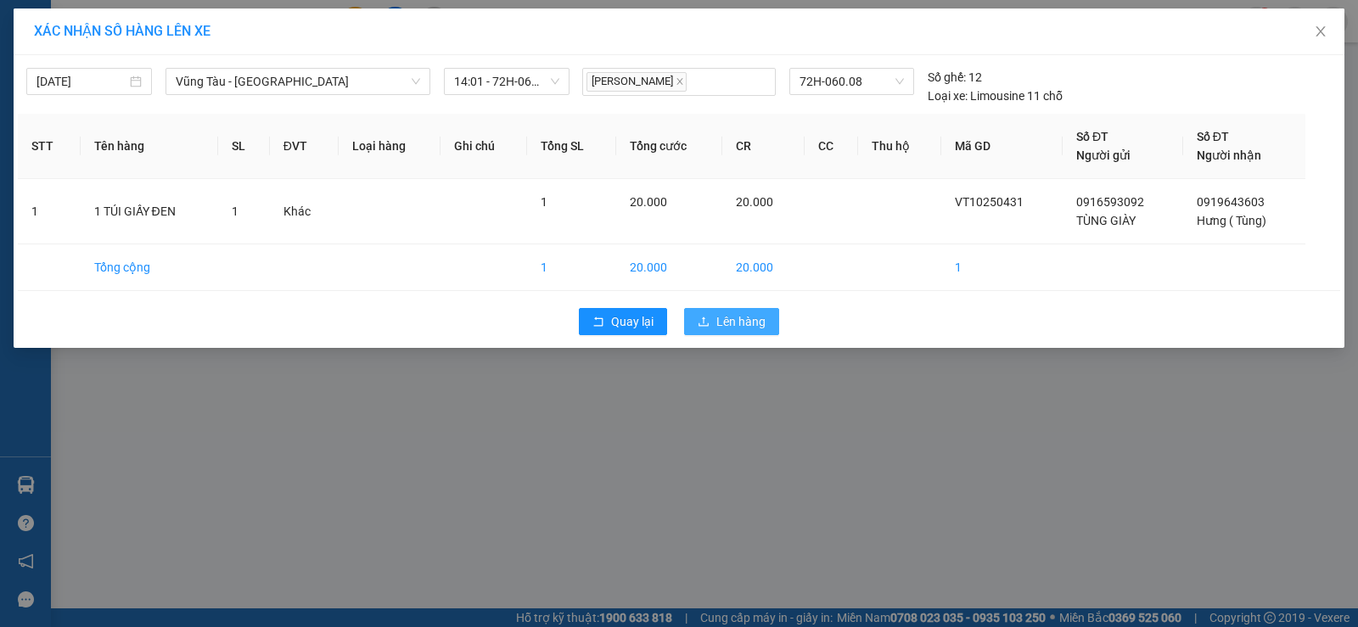
click at [725, 322] on span "Lên hàng" at bounding box center [740, 321] width 49 height 19
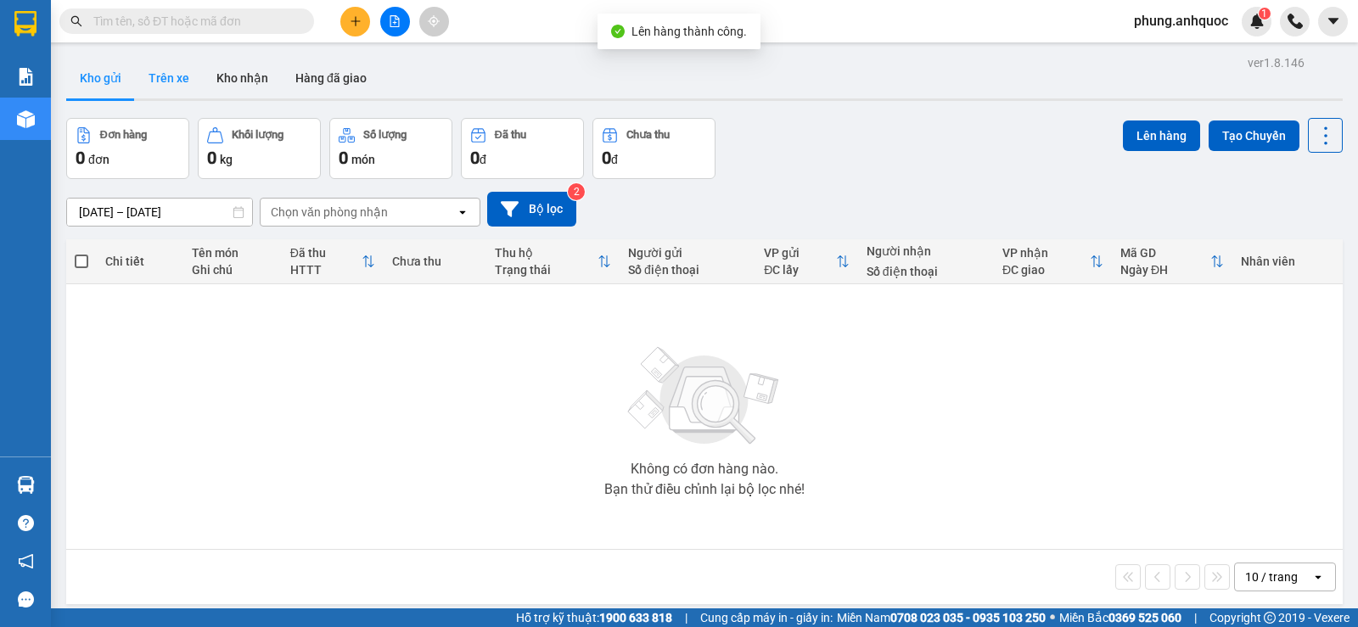
click at [168, 81] on button "Trên xe" at bounding box center [169, 78] width 68 height 41
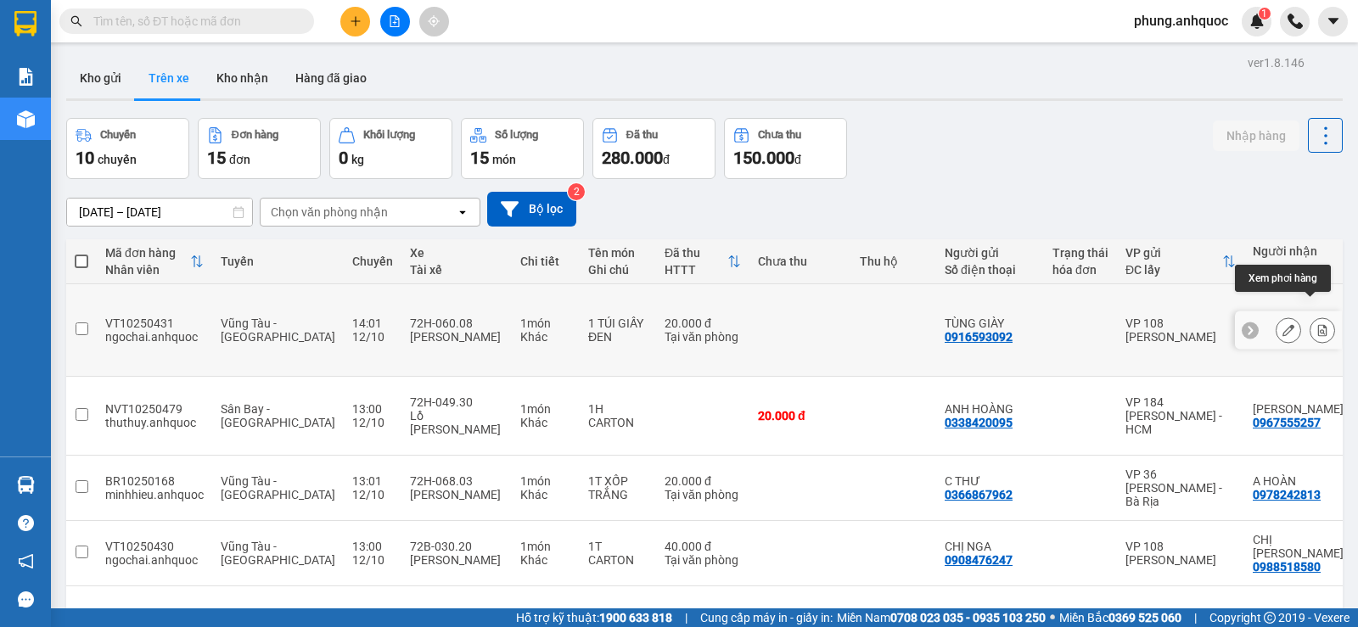
click at [1318, 324] on icon at bounding box center [1322, 330] width 9 height 12
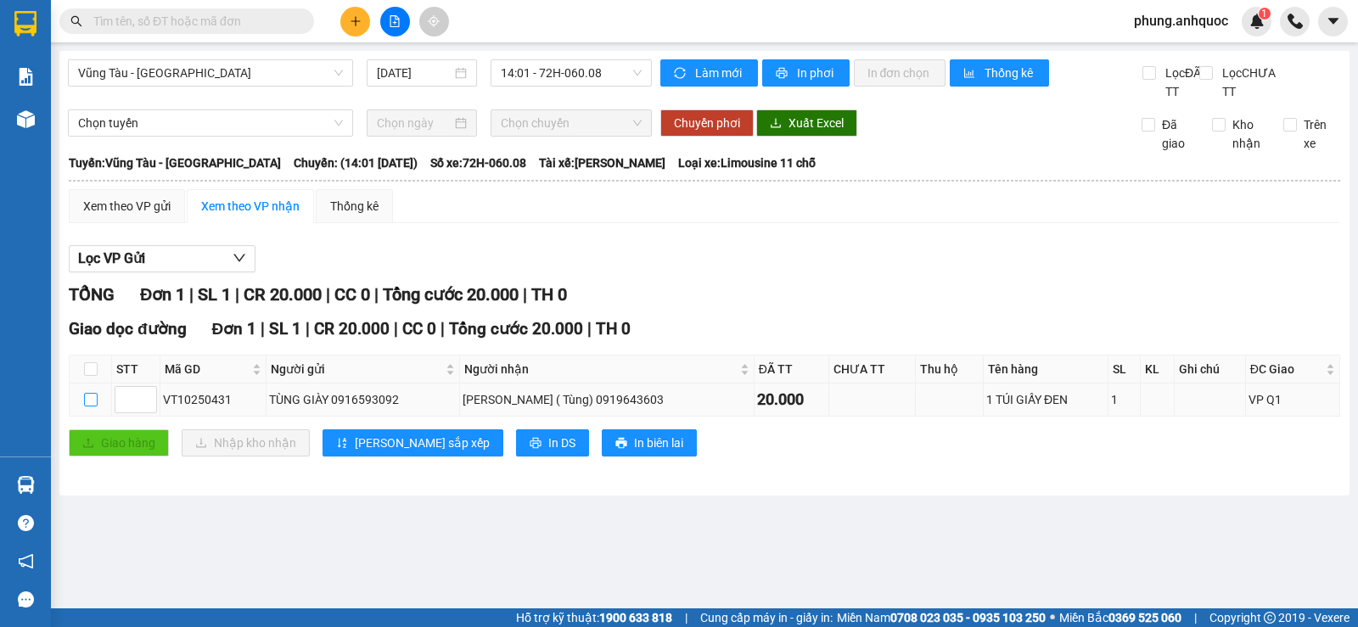
click at [87, 406] on input "checkbox" at bounding box center [91, 400] width 14 height 14
checkbox input "true"
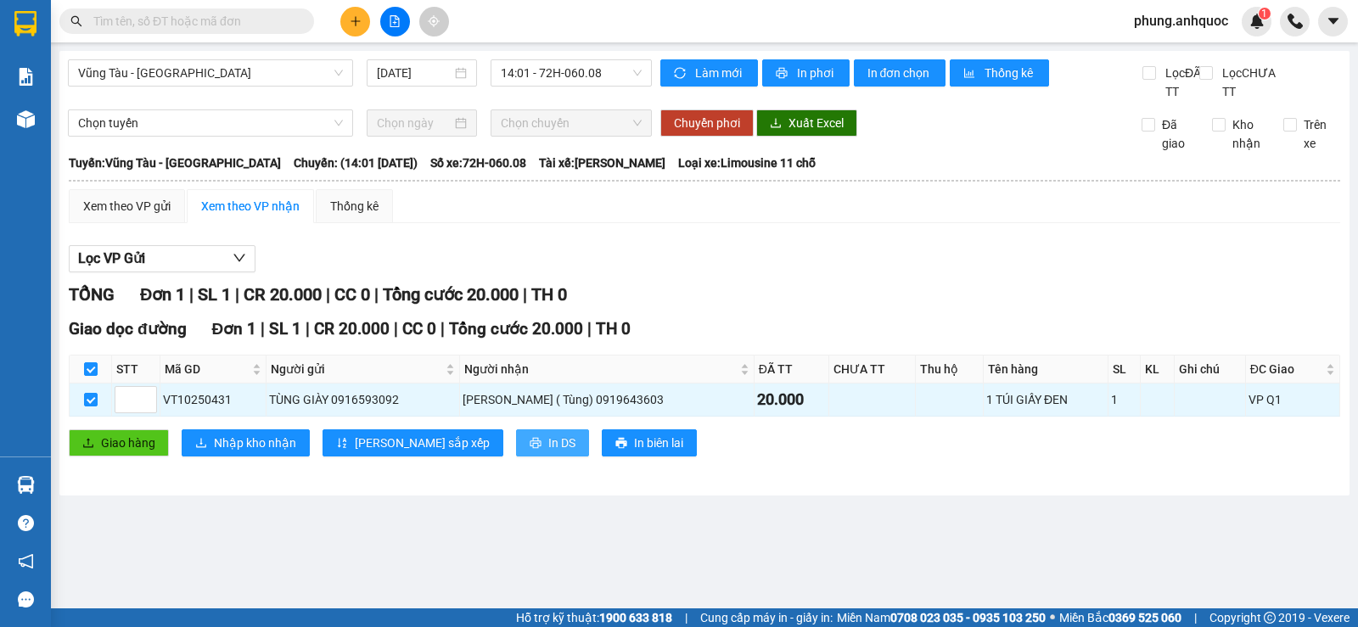
click at [548, 452] on span "In DS" at bounding box center [561, 443] width 27 height 19
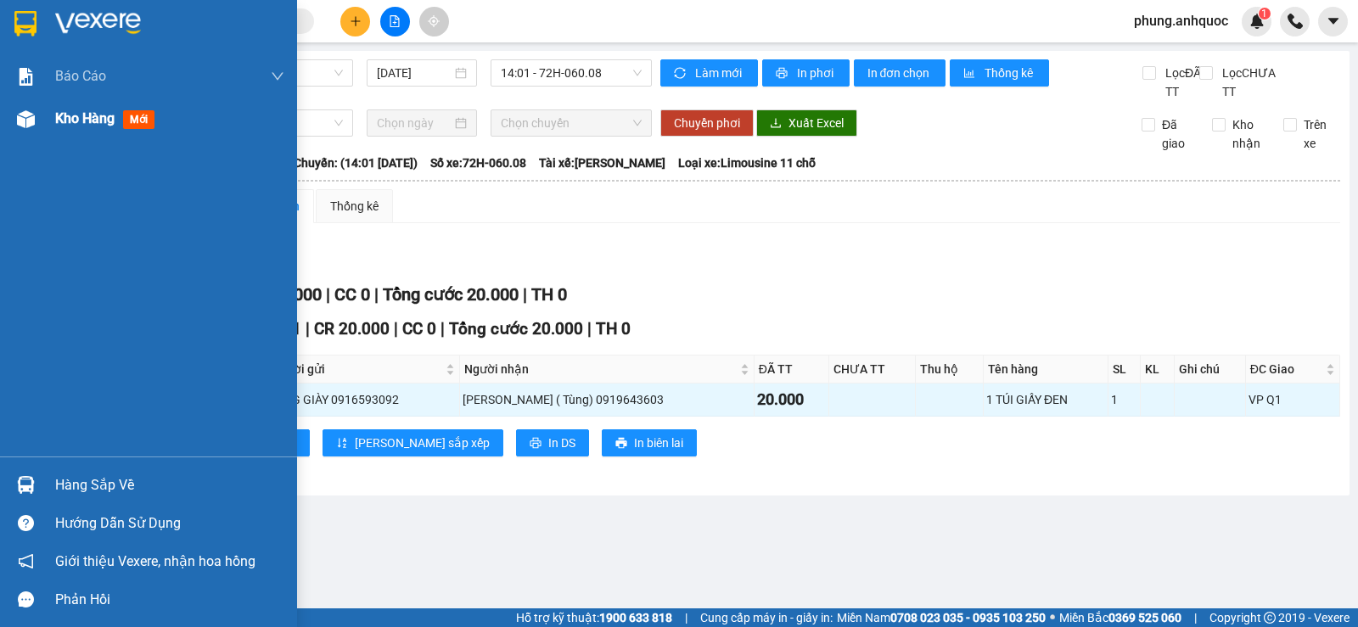
click at [33, 123] on img at bounding box center [26, 119] width 18 height 18
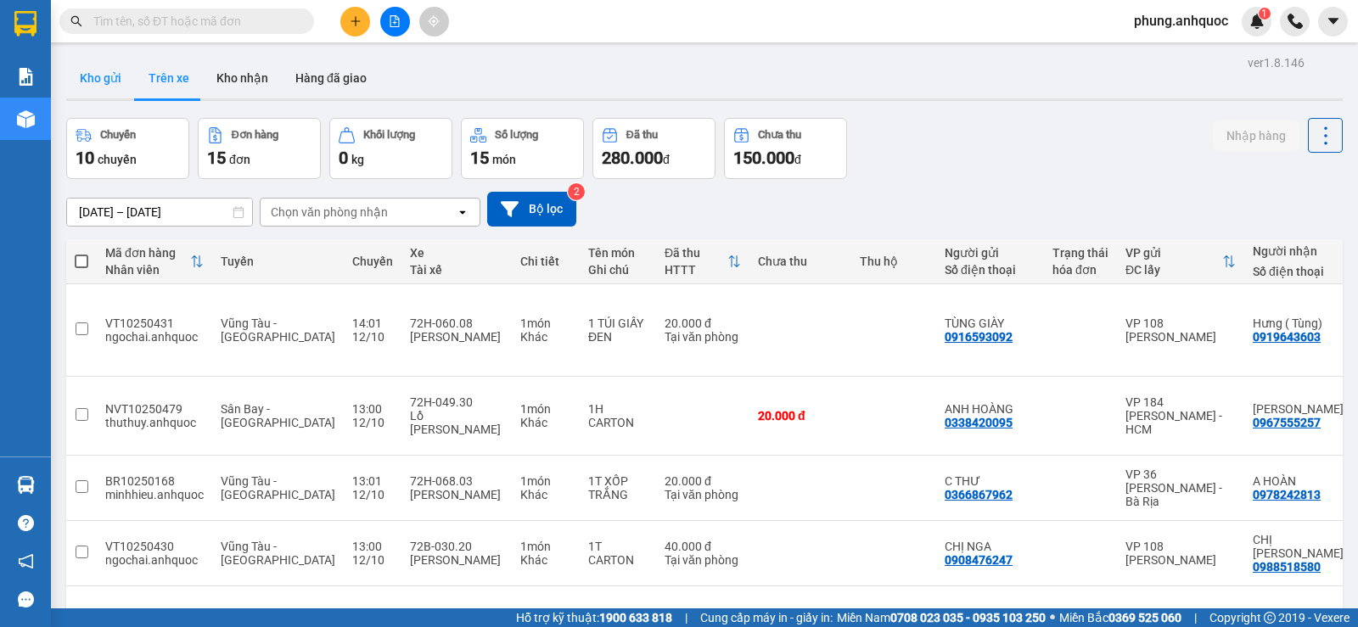
click at [109, 84] on button "Kho gửi" at bounding box center [100, 78] width 69 height 41
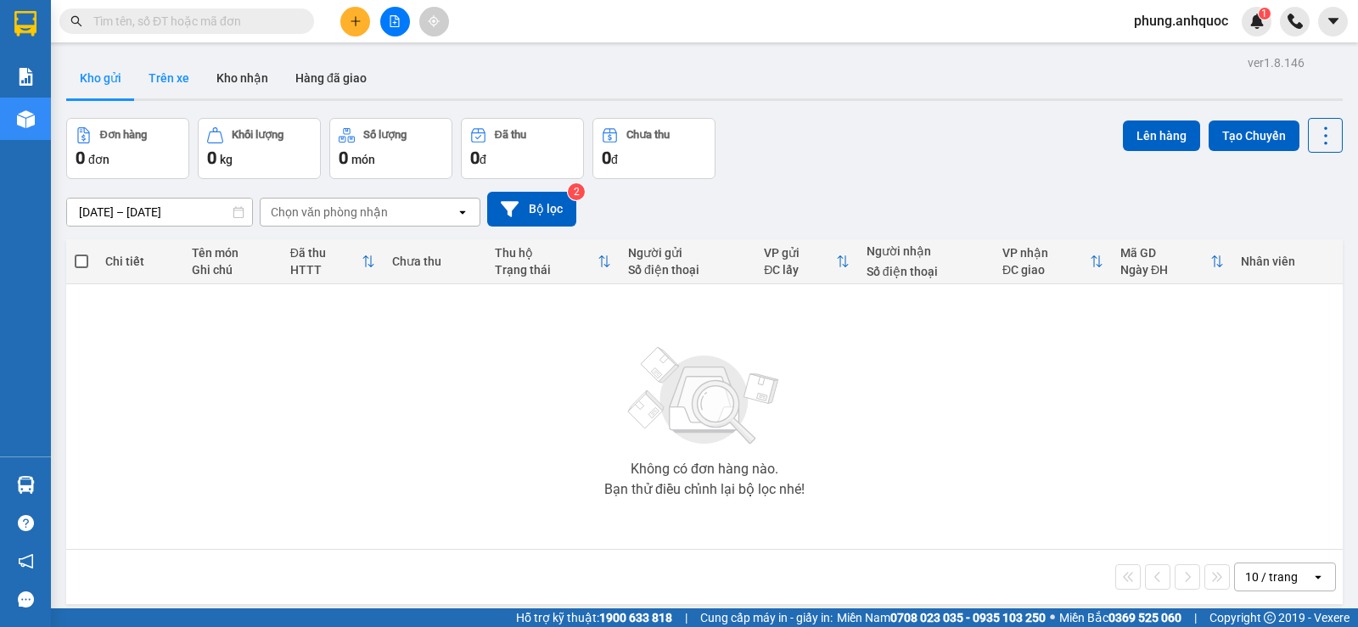
click at [169, 84] on button "Trên xe" at bounding box center [169, 78] width 68 height 41
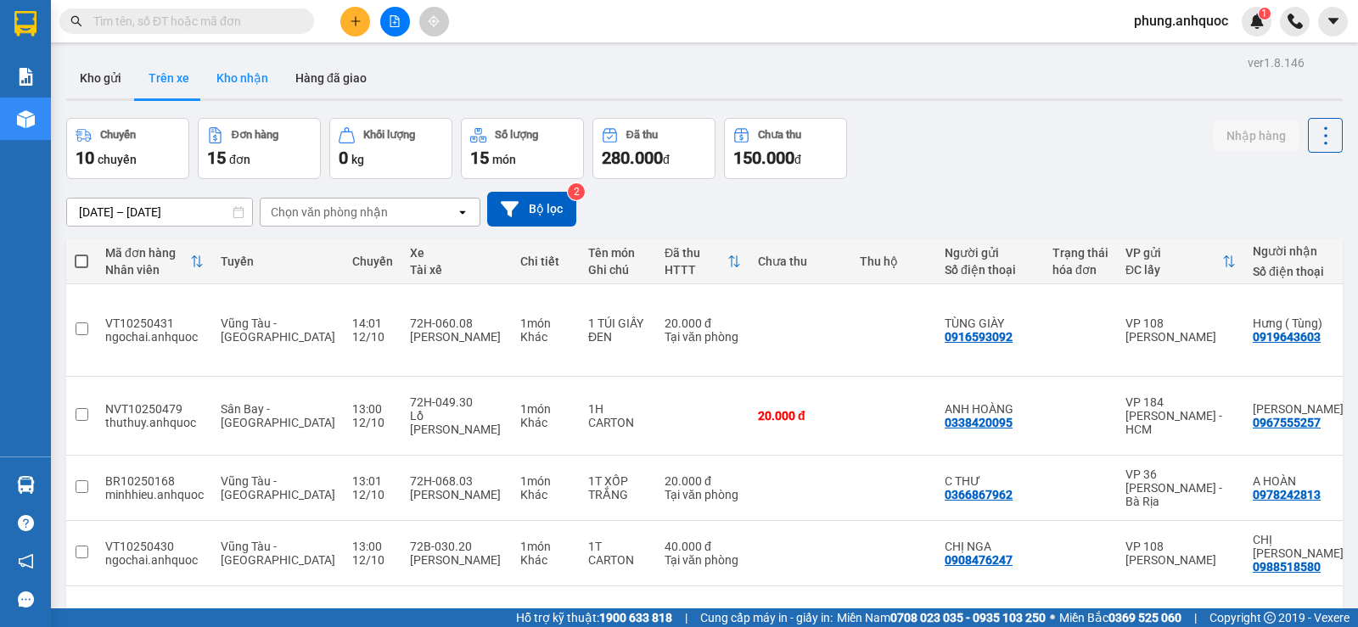
click at [258, 82] on button "Kho nhận" at bounding box center [242, 78] width 79 height 41
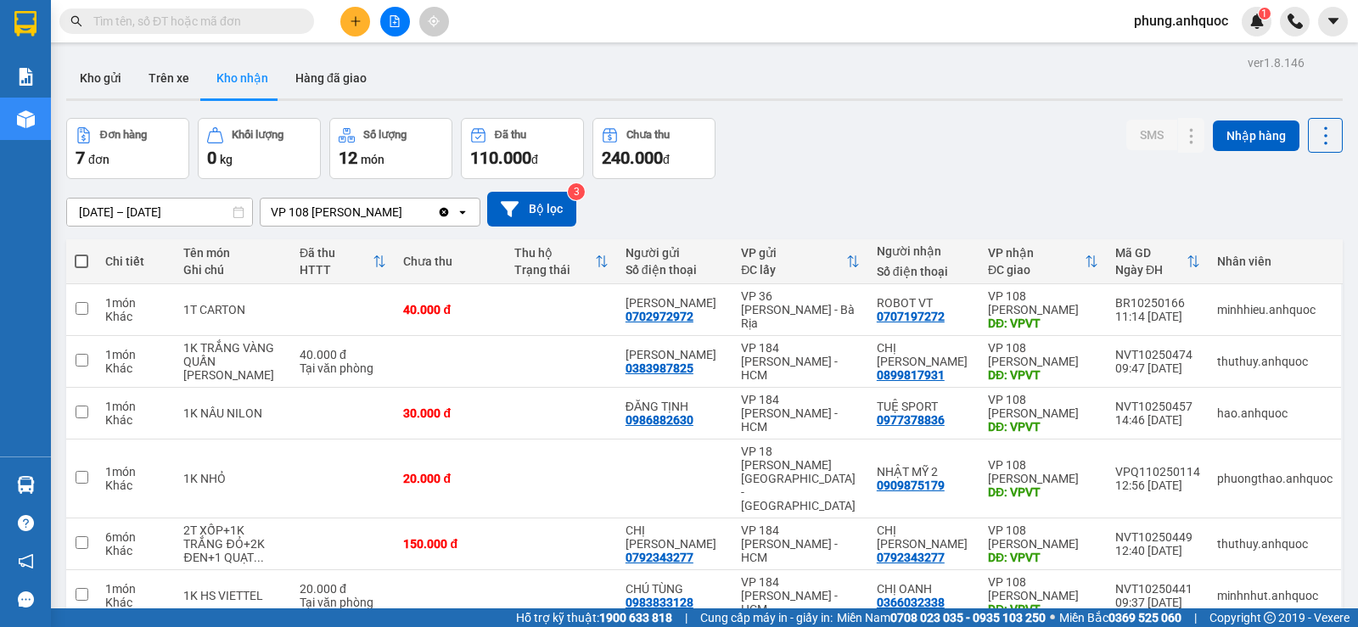
click at [103, 212] on input "10/10/2025 – 12/10/2025" at bounding box center [159, 212] width 185 height 27
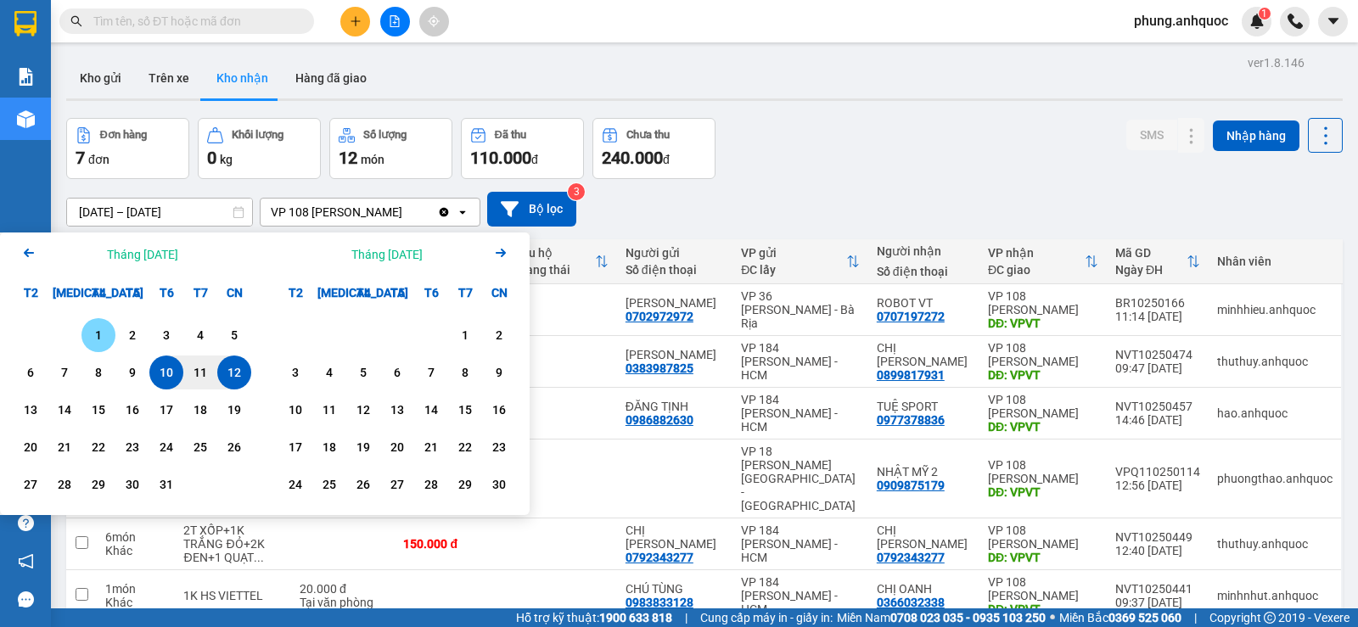
click at [105, 339] on div "1" at bounding box center [99, 335] width 24 height 20
click at [193, 207] on input "01/10/2025 – / /" at bounding box center [159, 212] width 185 height 27
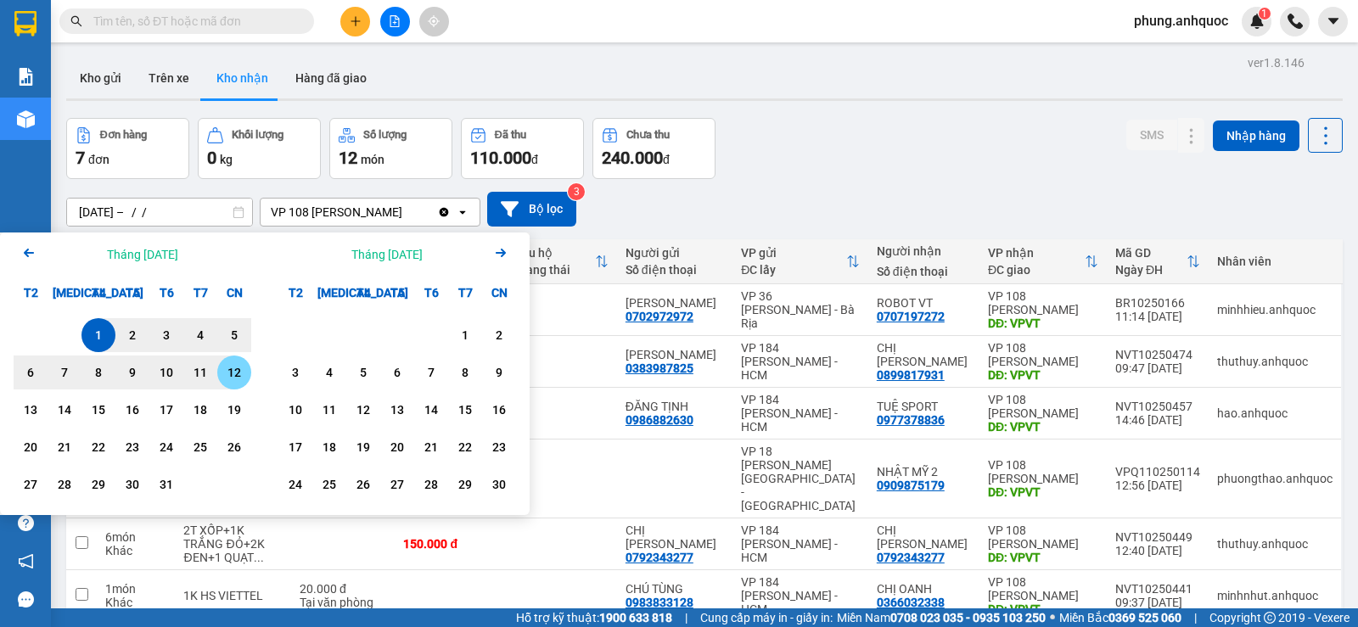
click at [229, 378] on div "12" at bounding box center [234, 372] width 24 height 20
type input "[DATE] – [DATE]"
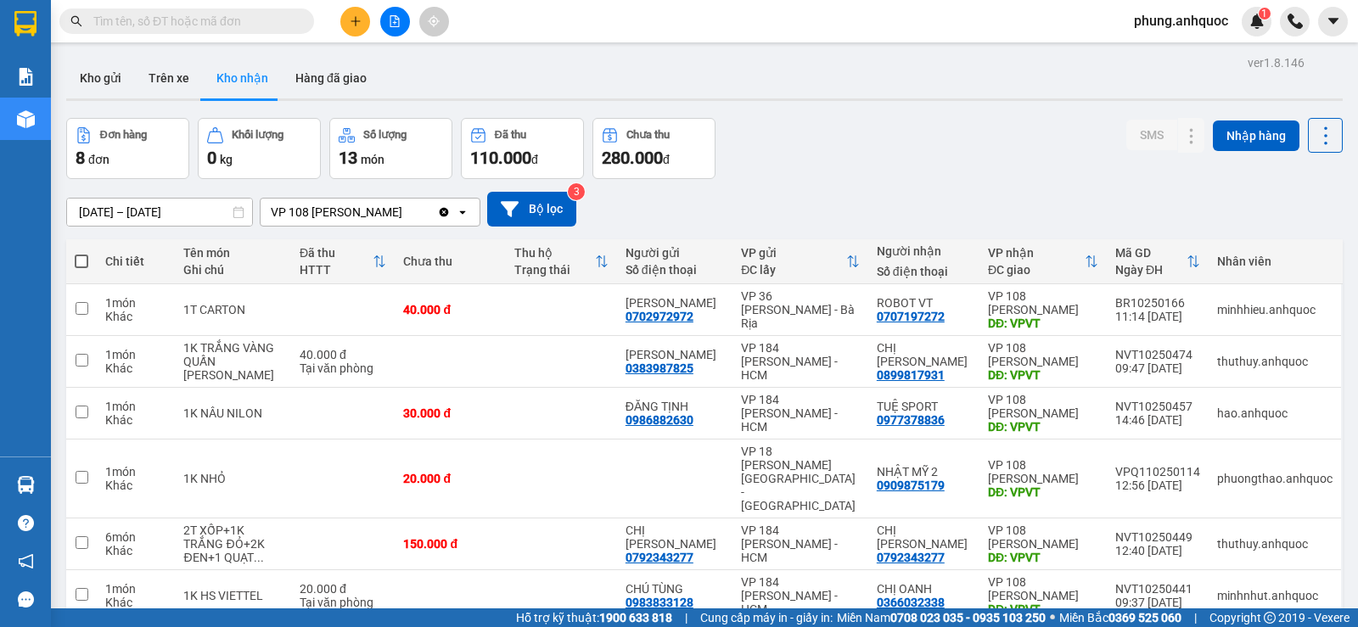
click at [274, 25] on input "text" at bounding box center [193, 21] width 200 height 19
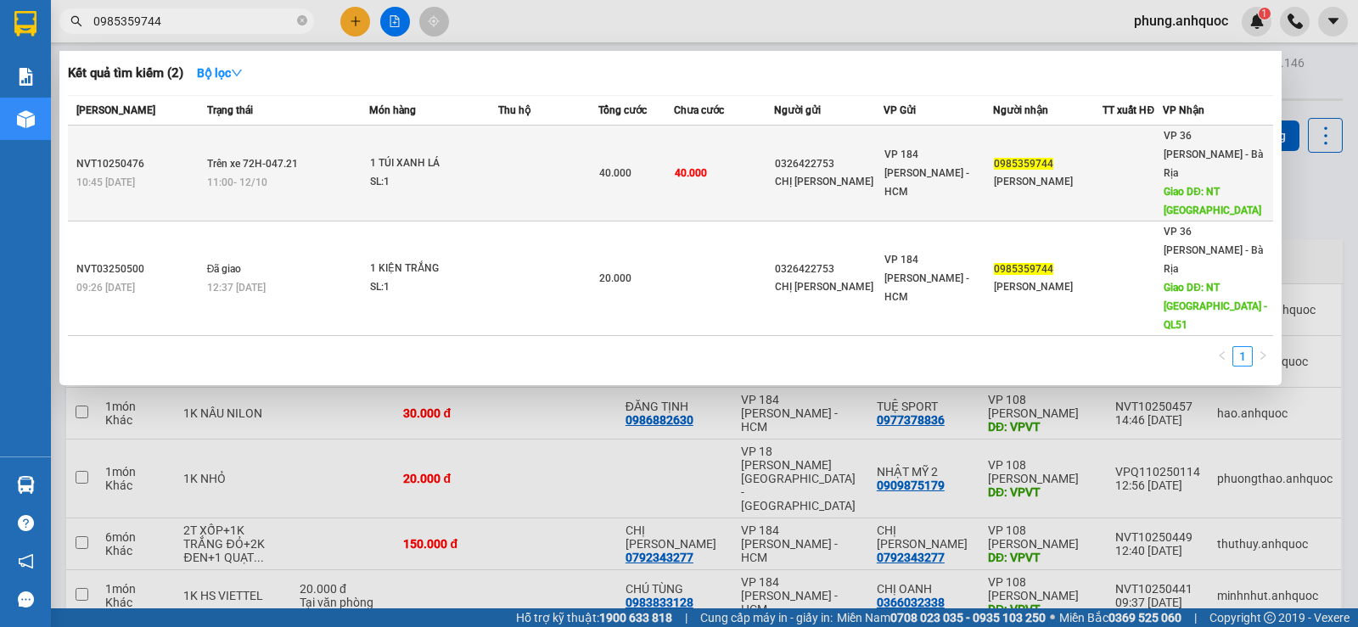
type input "0985359744"
click at [484, 174] on div "SL: 1" at bounding box center [433, 182] width 127 height 19
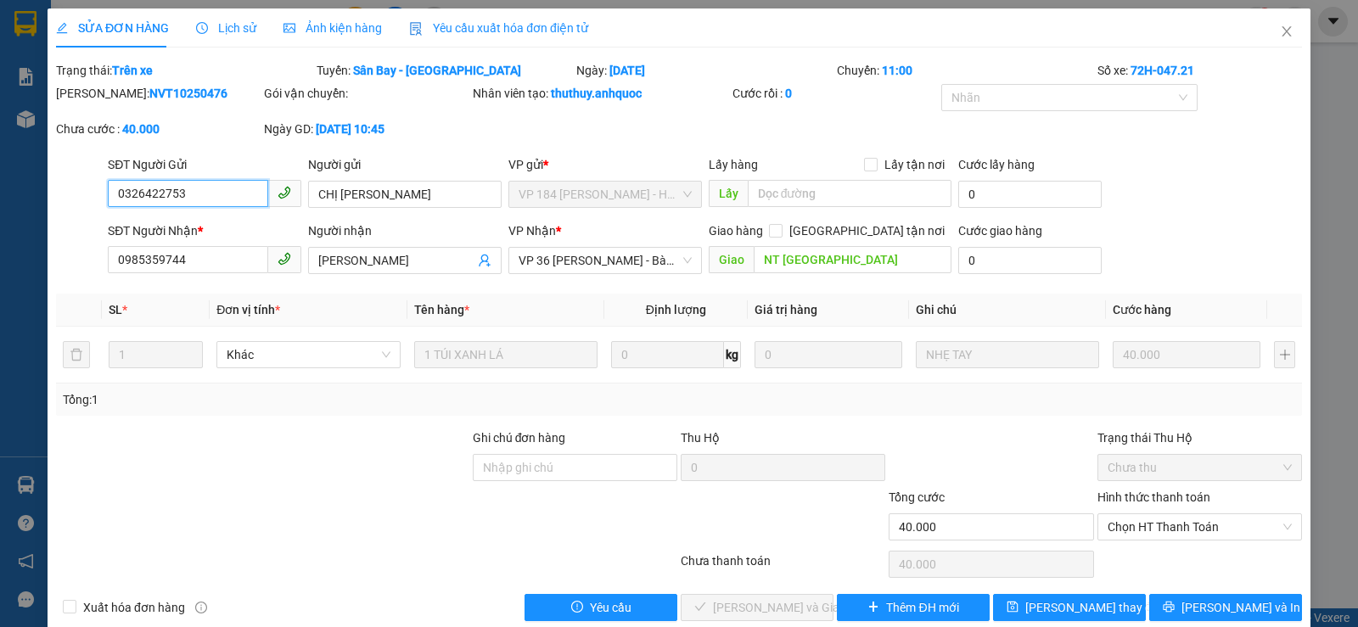
type input "0326422753"
type input "CHỊ TRINH"
type input "0985359744"
type input "ANH CHUNG"
type input "NT PHƯỚC LỘC"
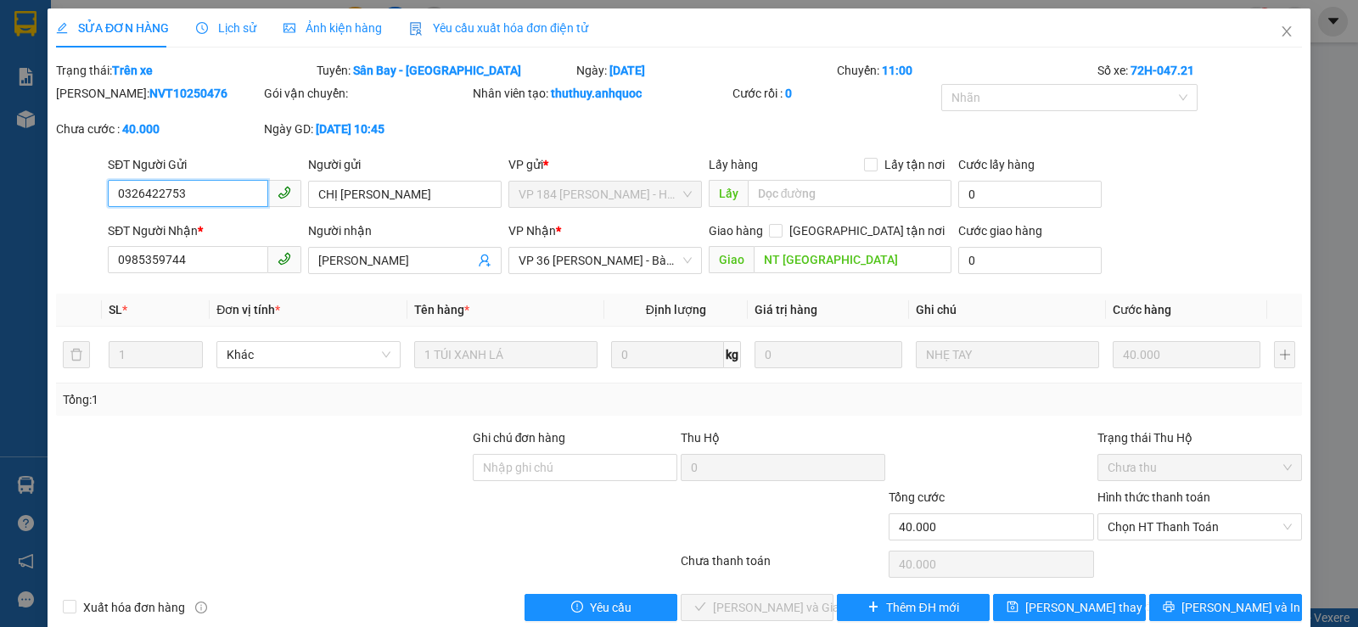
type input "40.000"
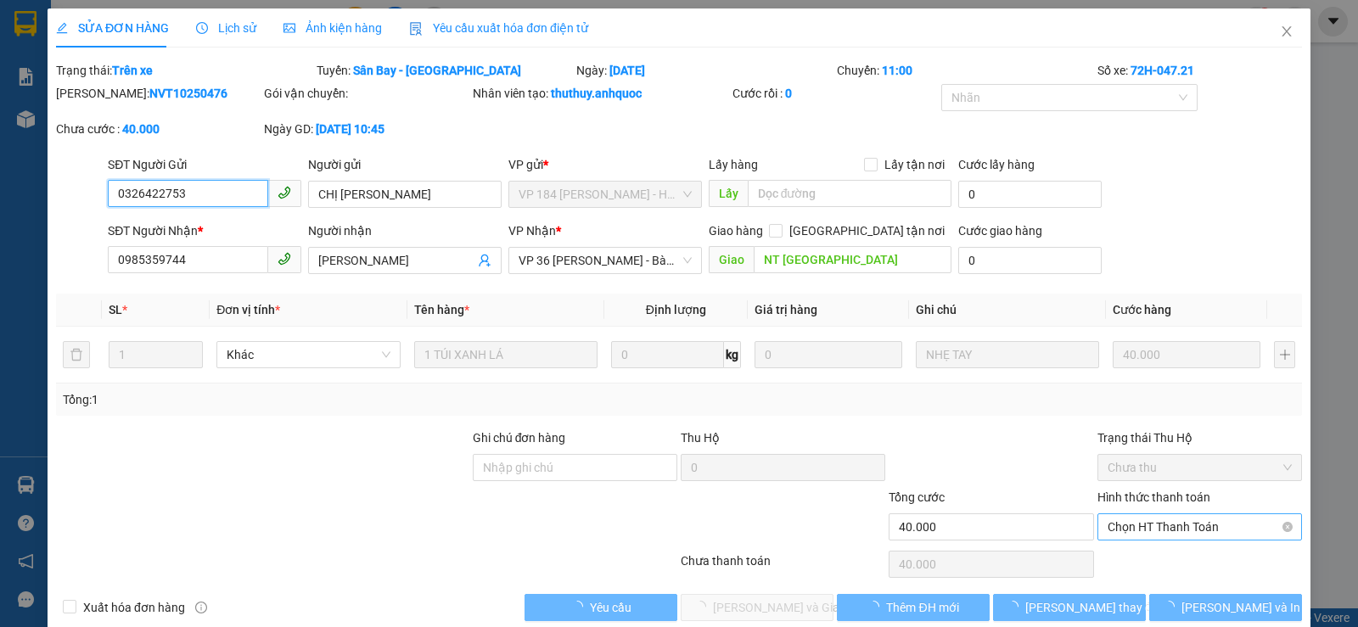
click at [1140, 523] on span "Chọn HT Thanh Toán" at bounding box center [1199, 526] width 184 height 25
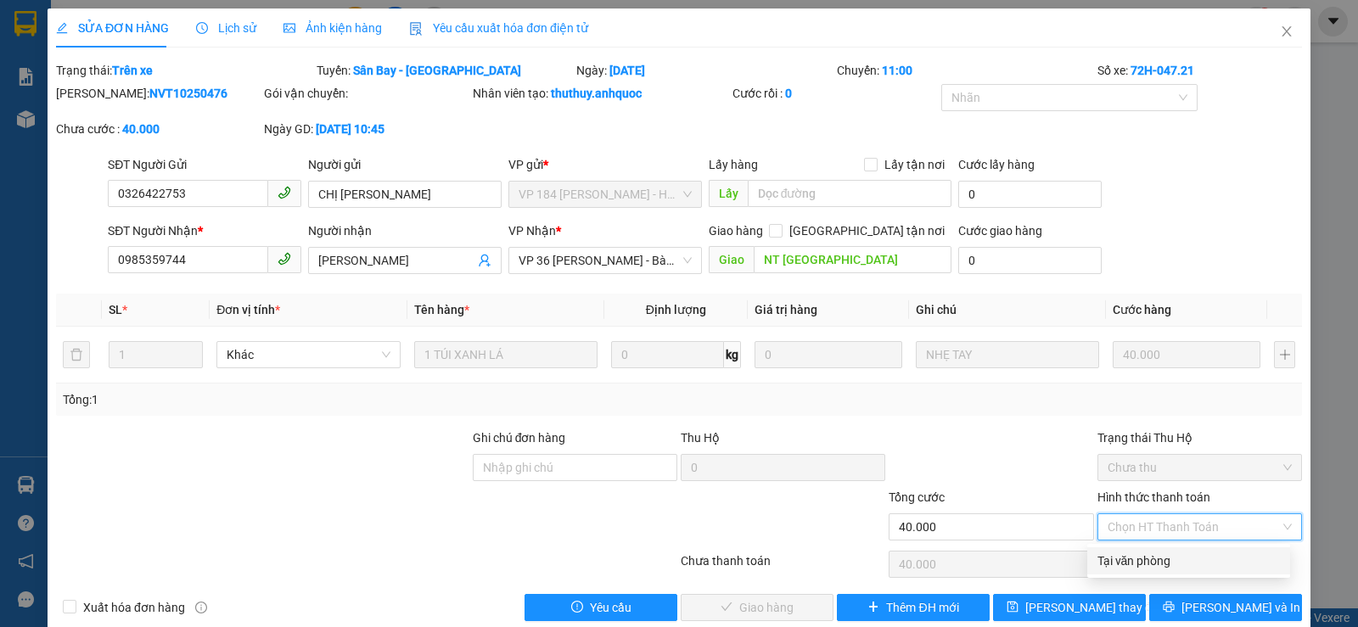
click at [1131, 560] on div "Tại văn phòng" at bounding box center [1188, 561] width 182 height 19
type input "0"
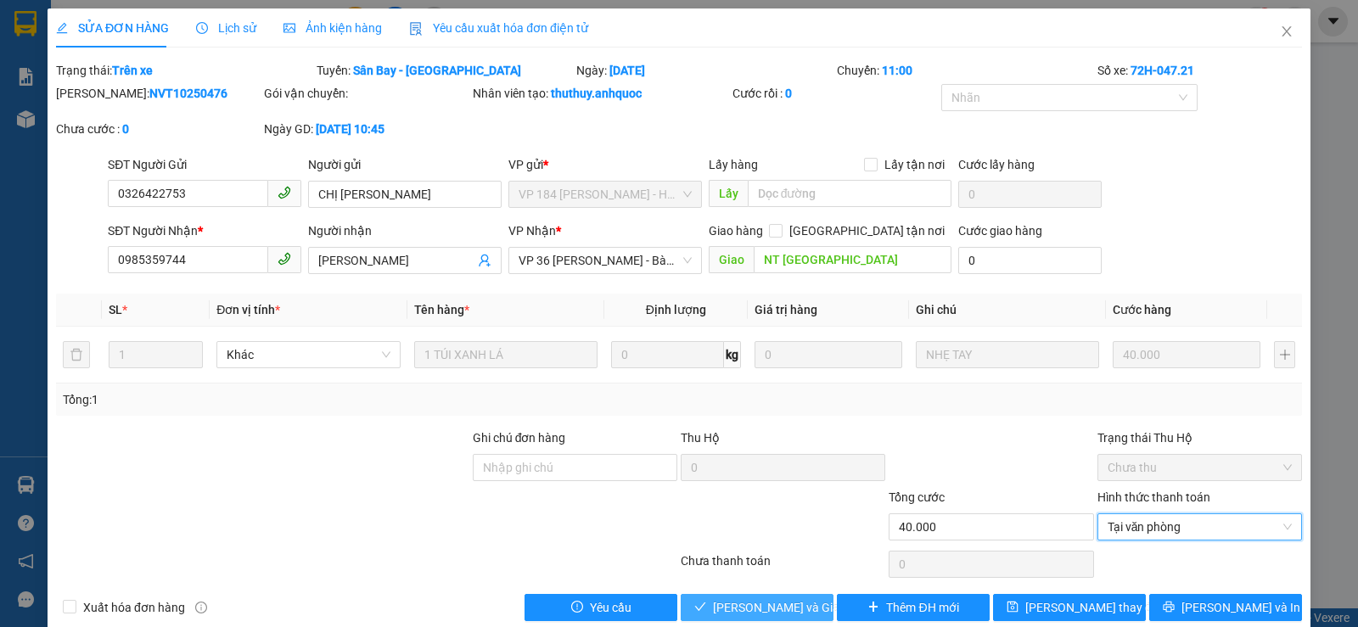
click at [780, 612] on span "Lưu và Giao hàng" at bounding box center [794, 607] width 163 height 19
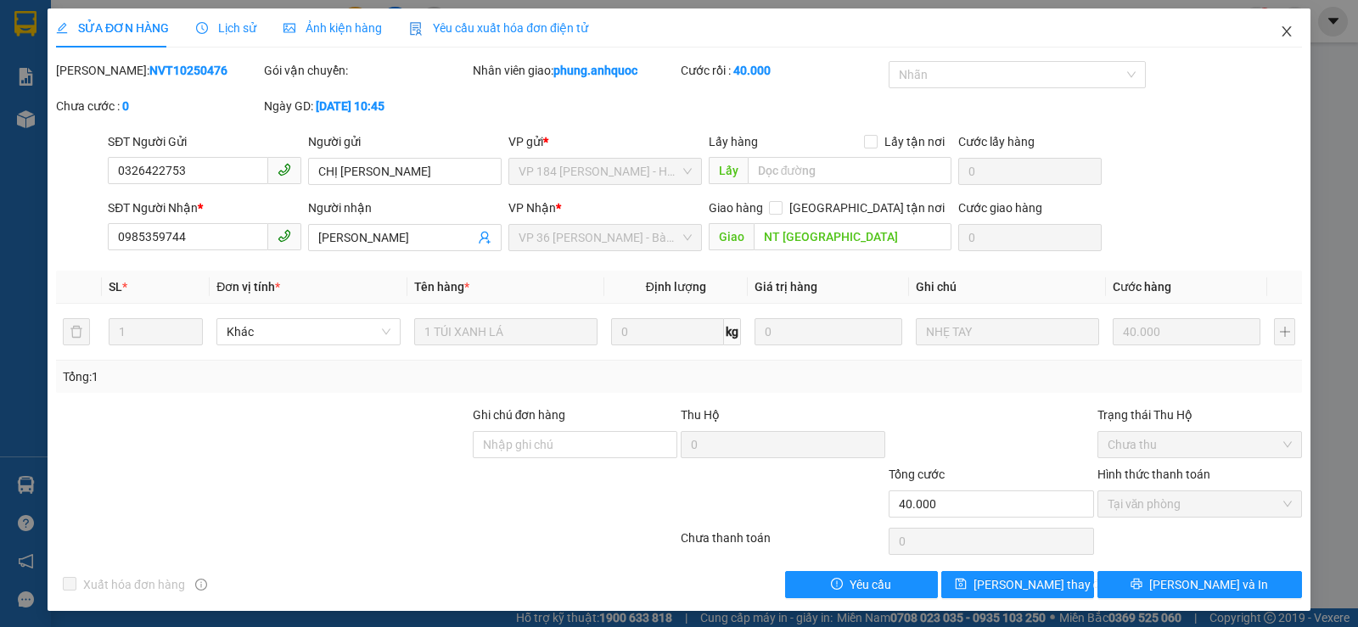
click at [1281, 36] on icon "close" at bounding box center [1285, 31] width 9 height 10
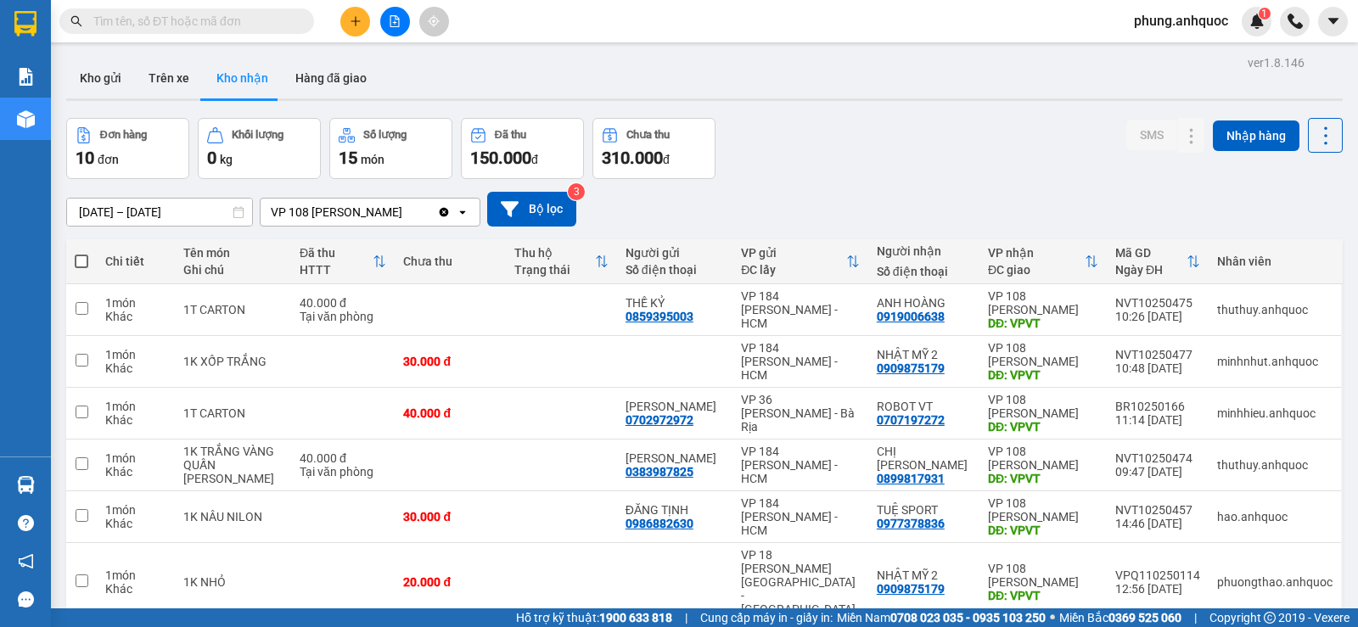
click at [1195, 31] on span "phung.anhquoc" at bounding box center [1180, 20] width 121 height 21
click at [1185, 46] on span "Đăng xuất" at bounding box center [1188, 52] width 87 height 19
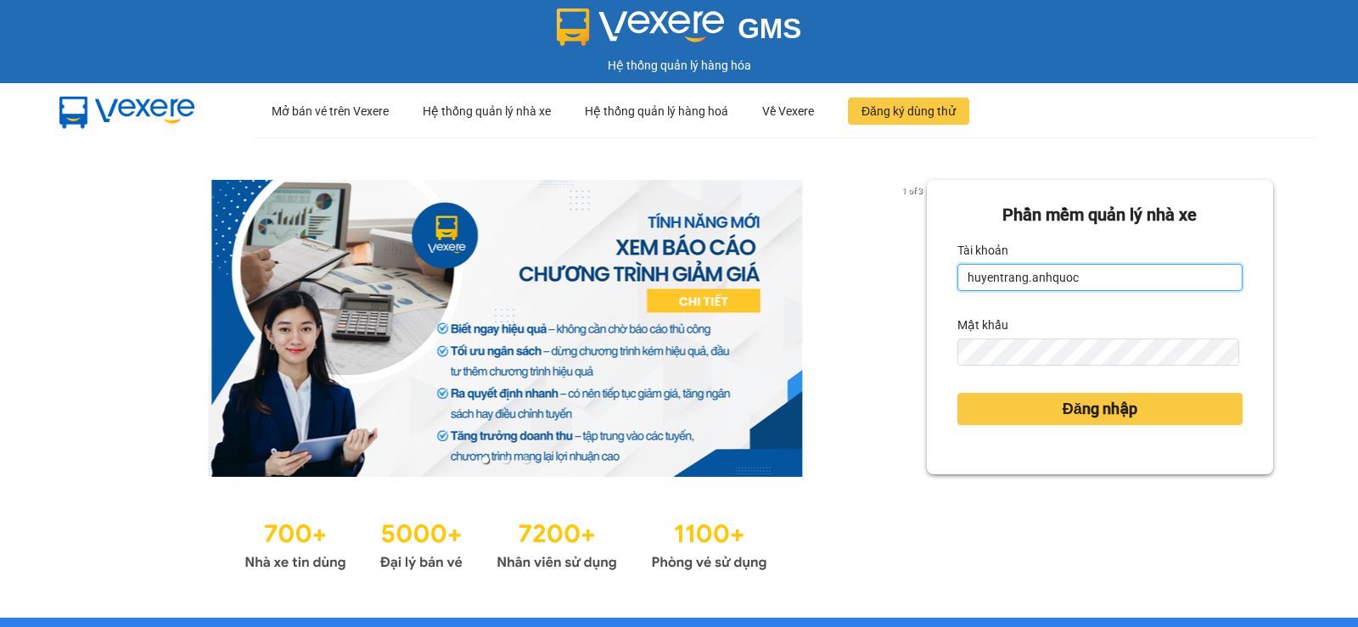
click at [994, 277] on input "huyentrang.anhquoc" at bounding box center [1099, 277] width 285 height 27
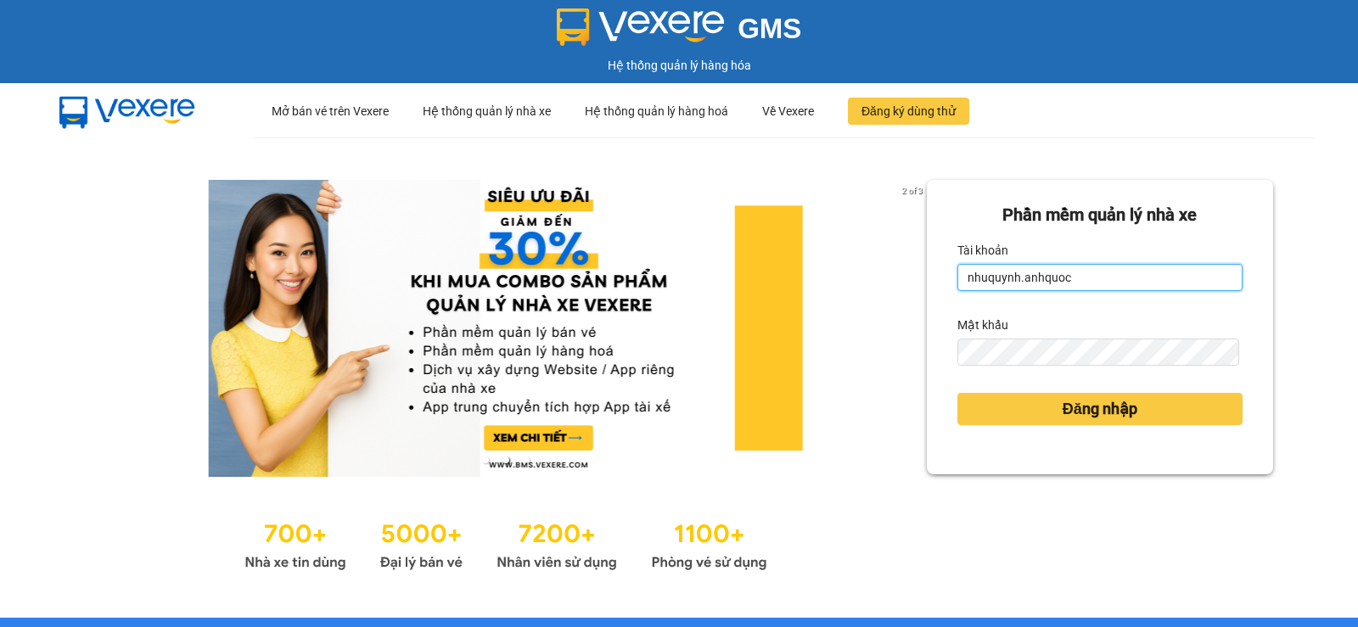
type input "nhuquynh.anhquoc"
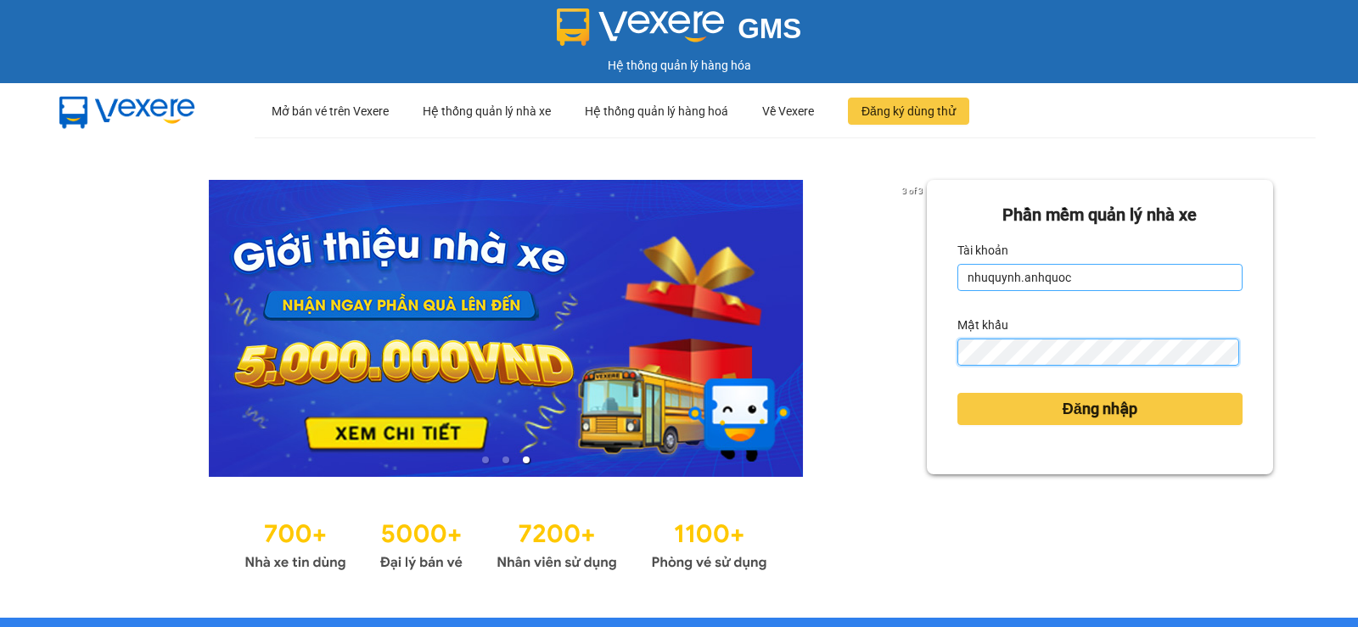
click at [957, 393] on button "Đăng nhập" at bounding box center [1099, 409] width 285 height 32
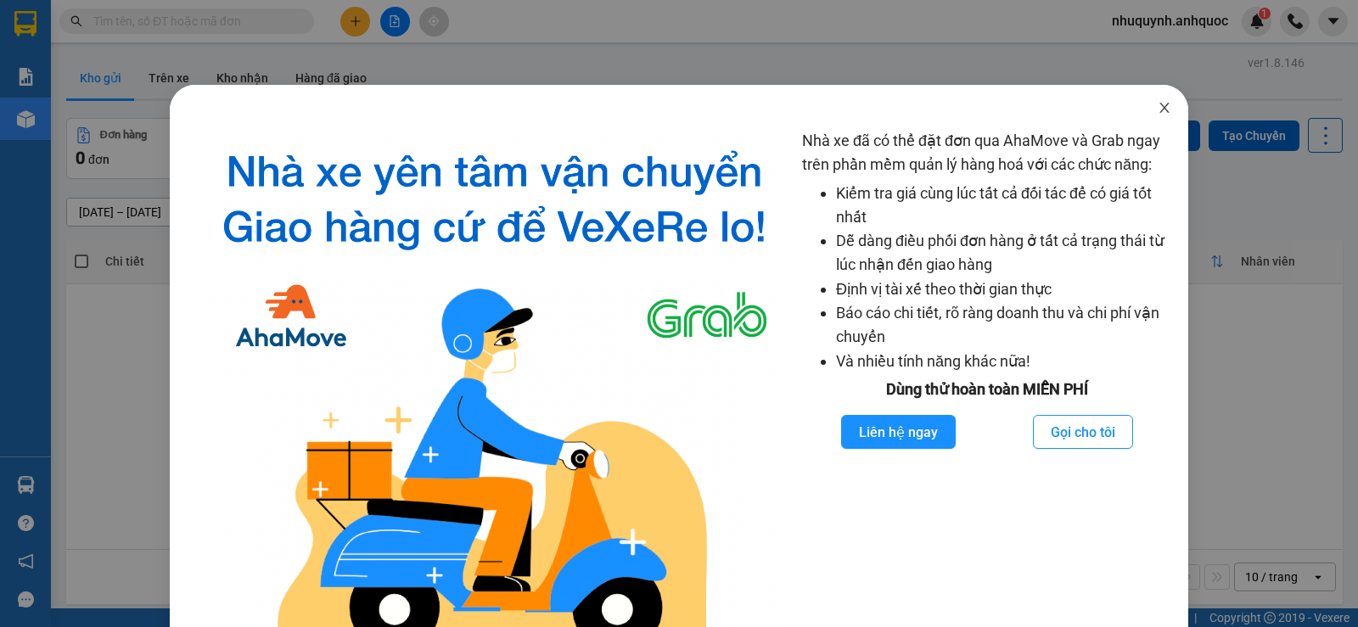
click at [1159, 106] on icon "close" at bounding box center [1163, 108] width 9 height 10
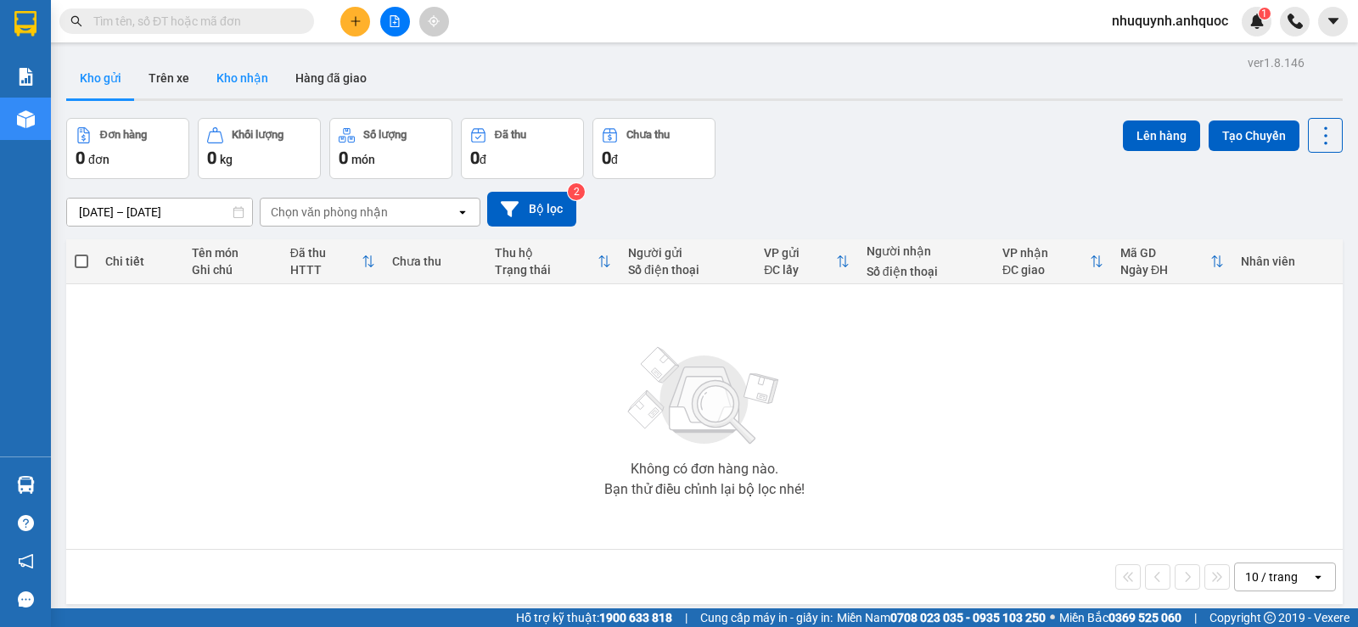
click at [236, 82] on button "Kho nhận" at bounding box center [242, 78] width 79 height 41
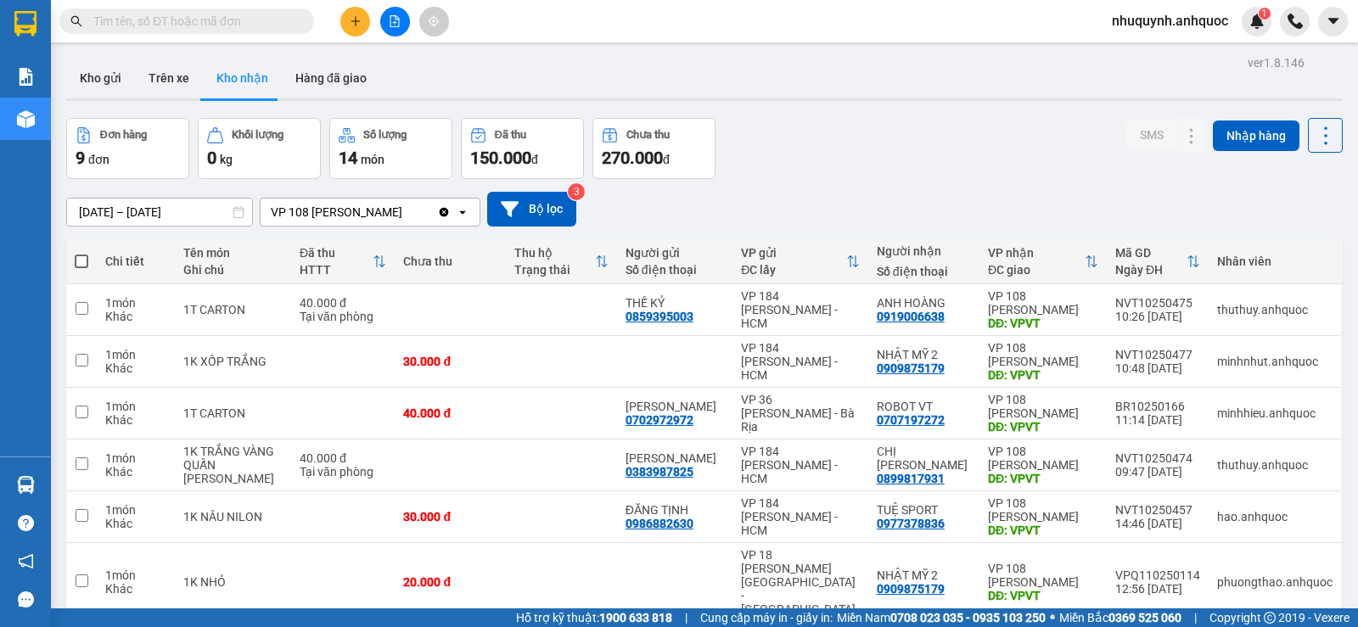
click at [224, 211] on input "10/10/2025 – 12/10/2025" at bounding box center [159, 212] width 185 height 27
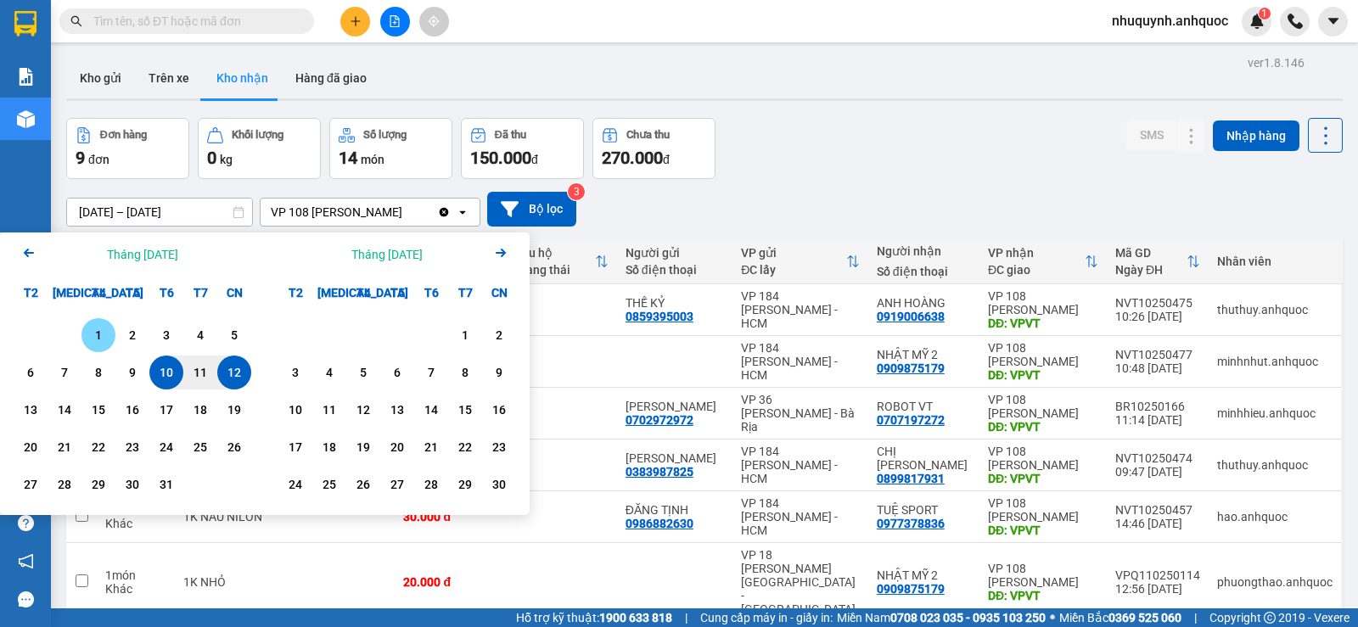
click at [98, 337] on div "1" at bounding box center [99, 335] width 24 height 20
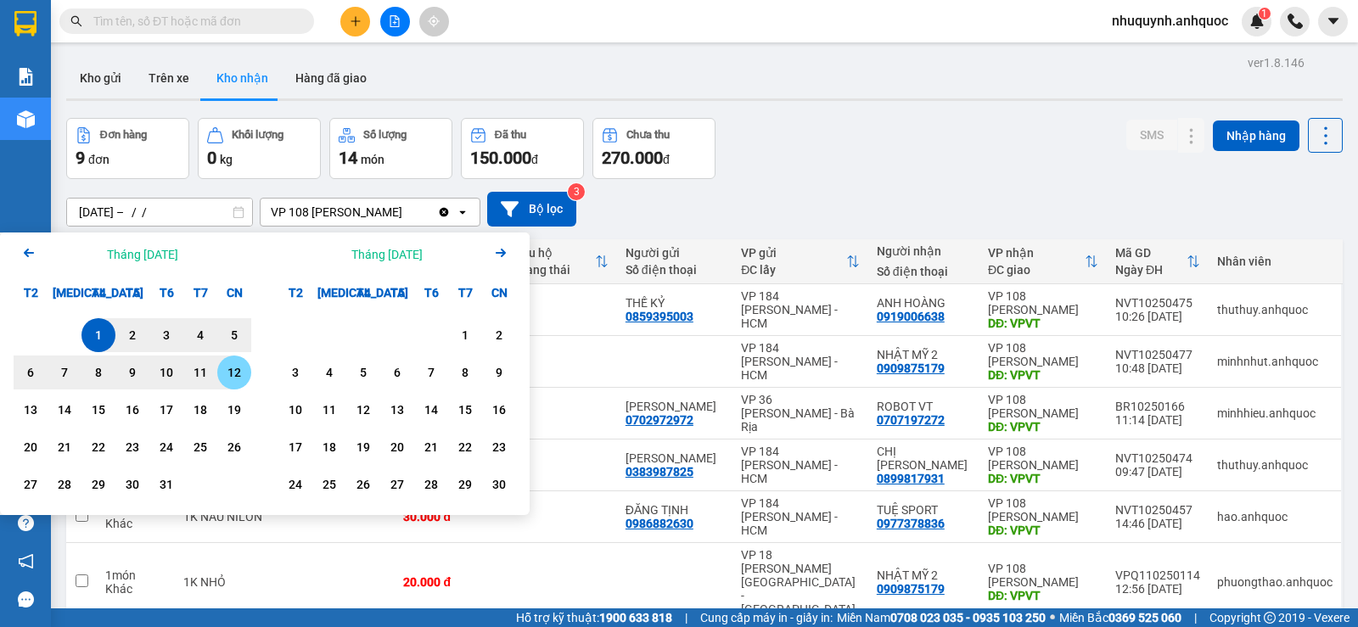
click at [238, 375] on div "12" at bounding box center [234, 372] width 24 height 20
type input "[DATE] – [DATE]"
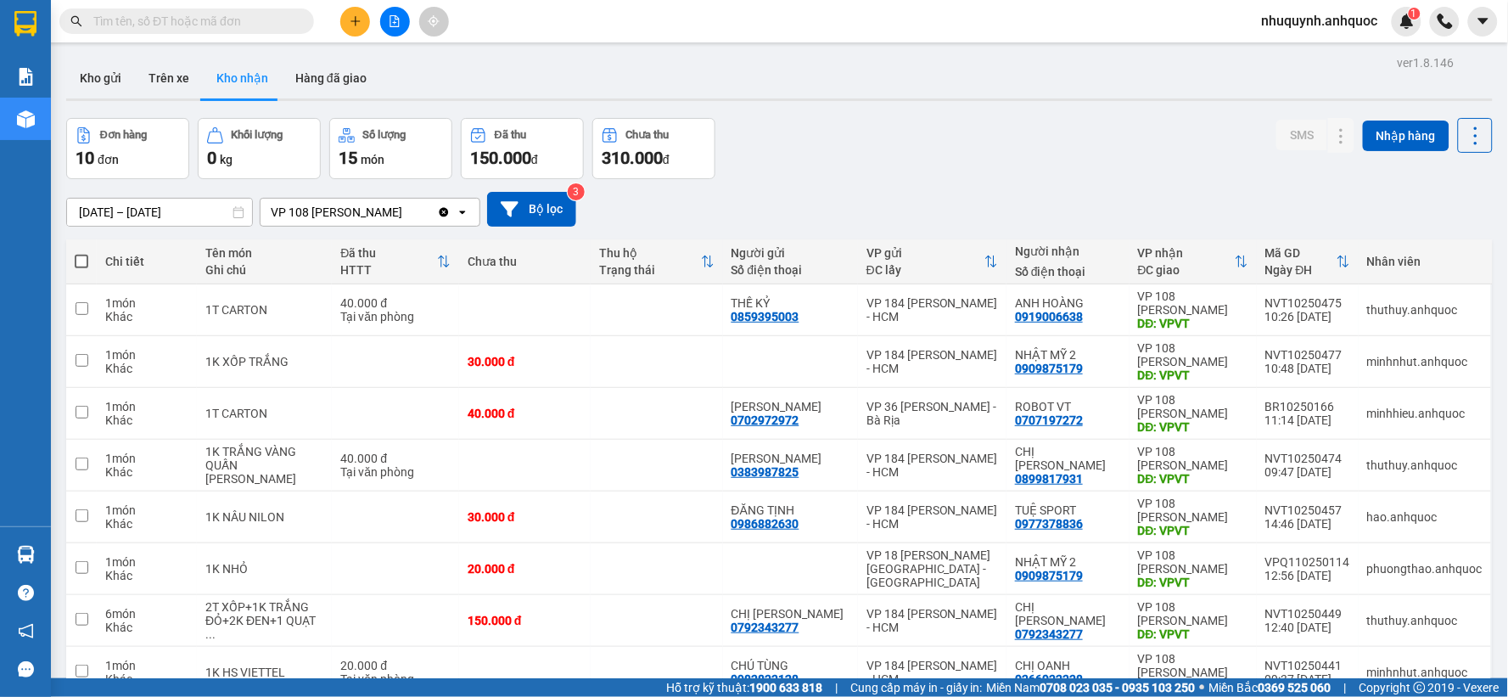
drag, startPoint x: 1333, startPoint y: 8, endPoint x: 939, endPoint y: 165, distance: 424.1
click at [939, 165] on div "Đơn hàng 10 đơn Khối lượng 0 kg Số lượng 15 món Đã thu 150.000 đ Chưa thu 310.0…" at bounding box center [779, 148] width 1426 height 61
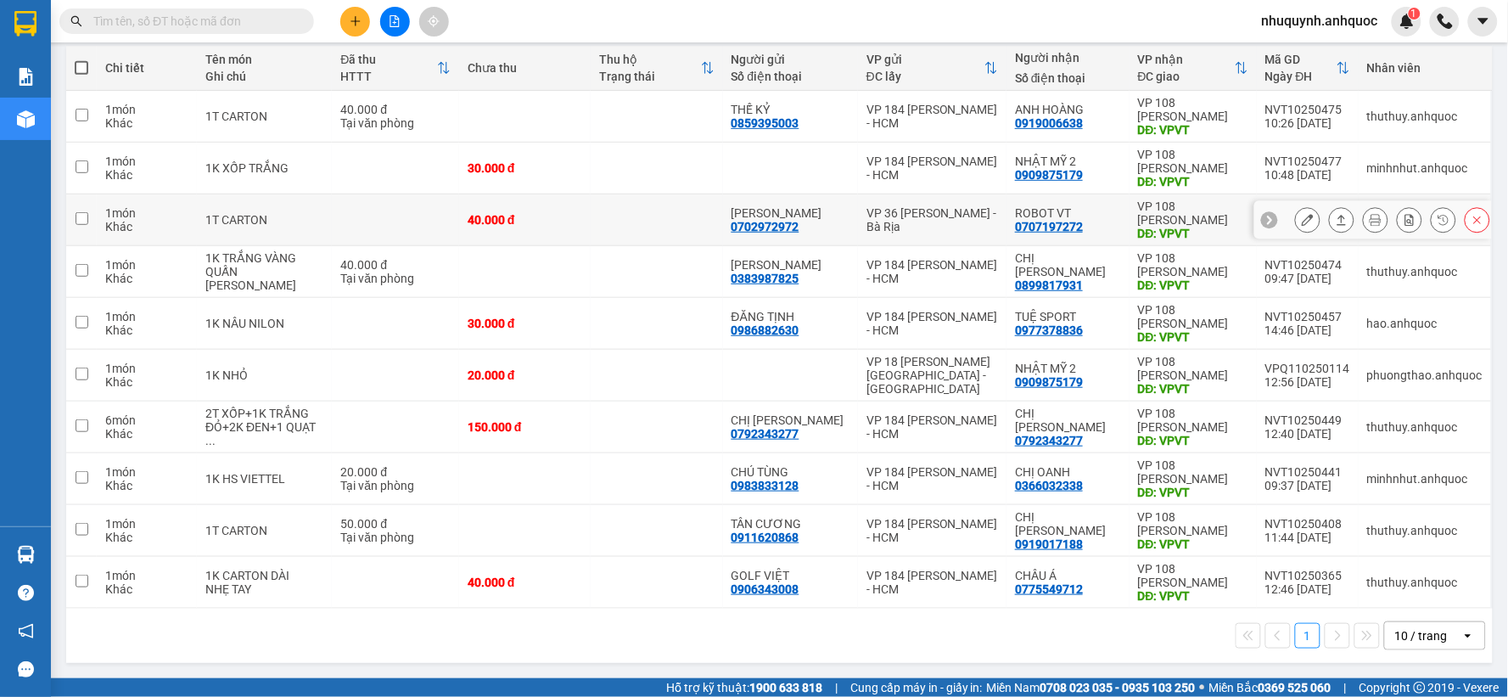
scroll to position [195, 0]
